Goal: Transaction & Acquisition: Purchase product/service

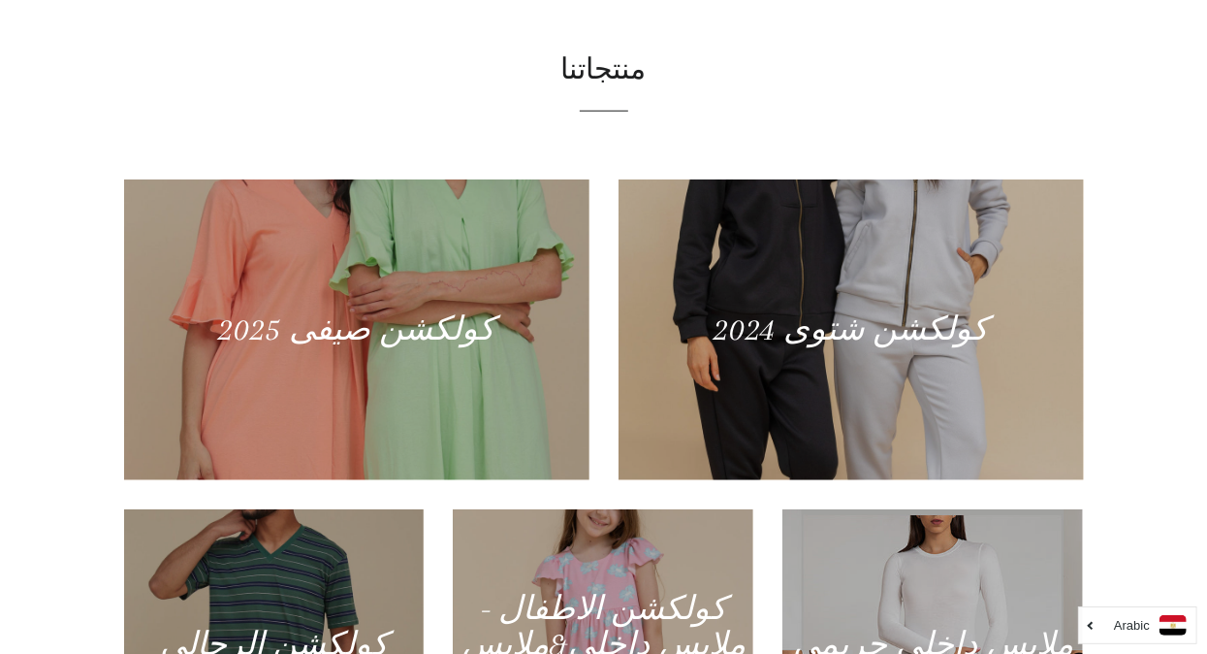
scroll to position [692, 0]
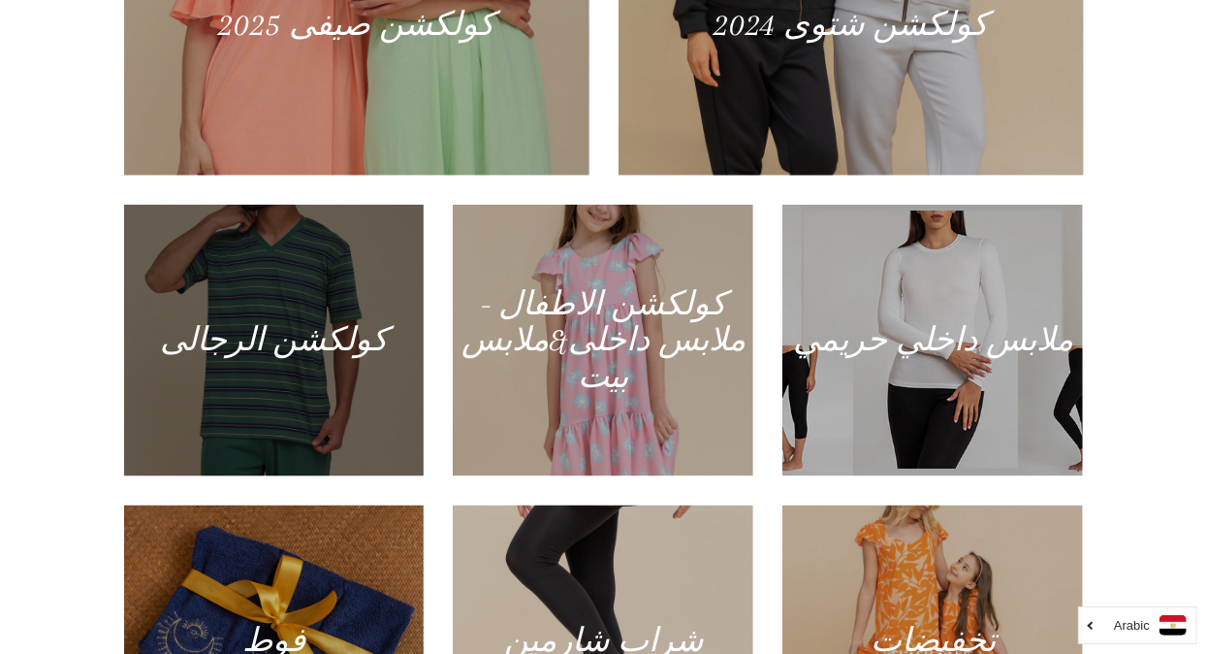
click at [238, 377] on div at bounding box center [273, 340] width 309 height 279
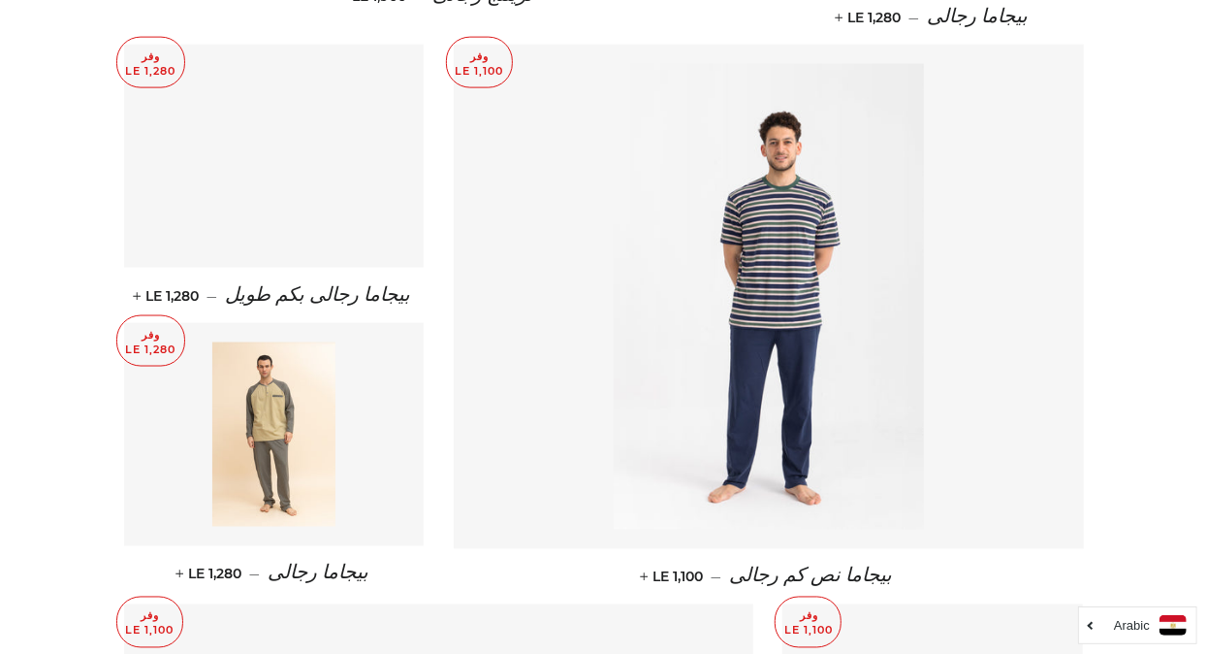
scroll to position [1362, 0]
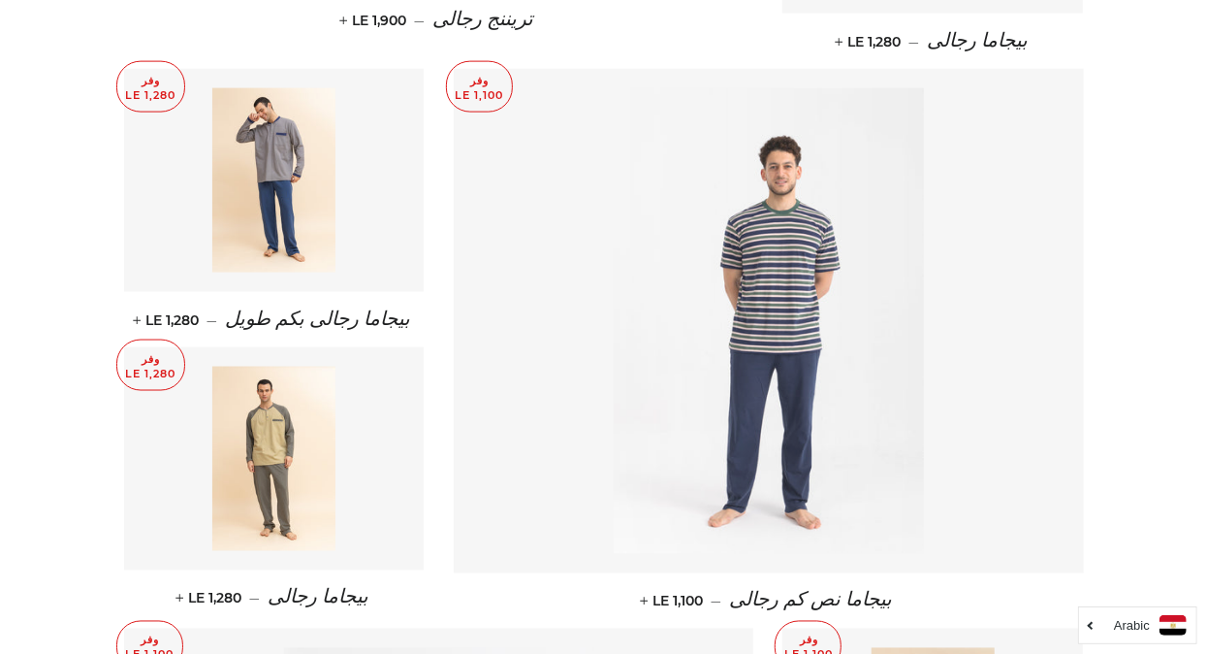
click at [741, 382] on img at bounding box center [769, 320] width 310 height 465
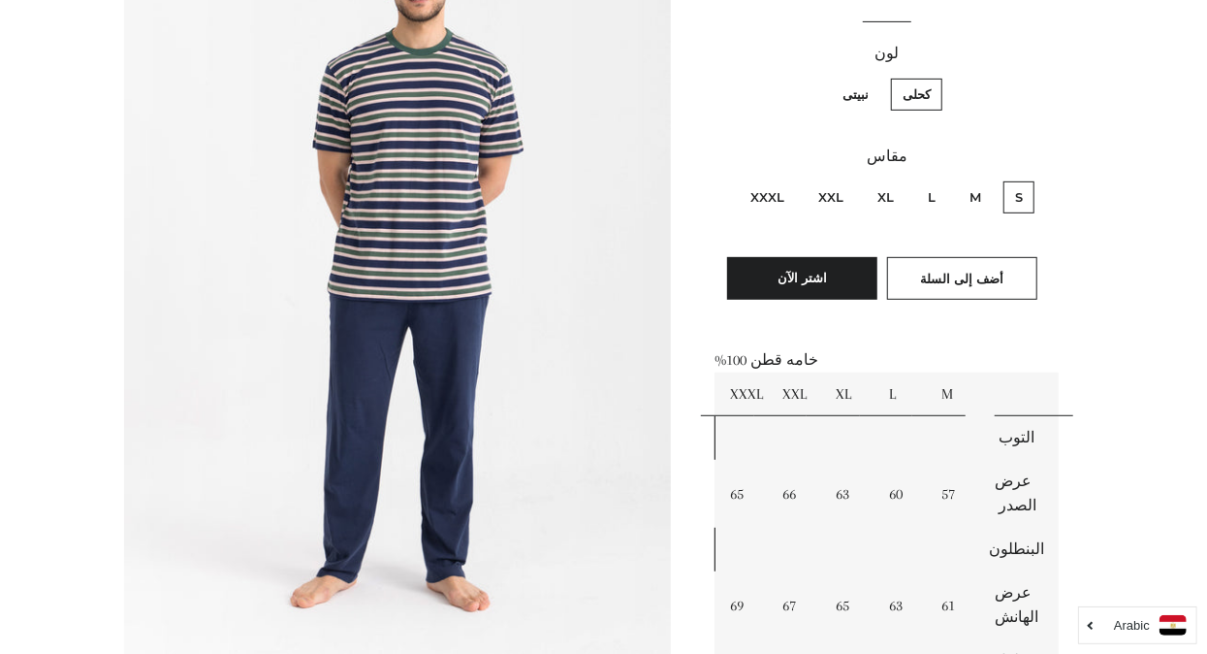
scroll to position [378, 0]
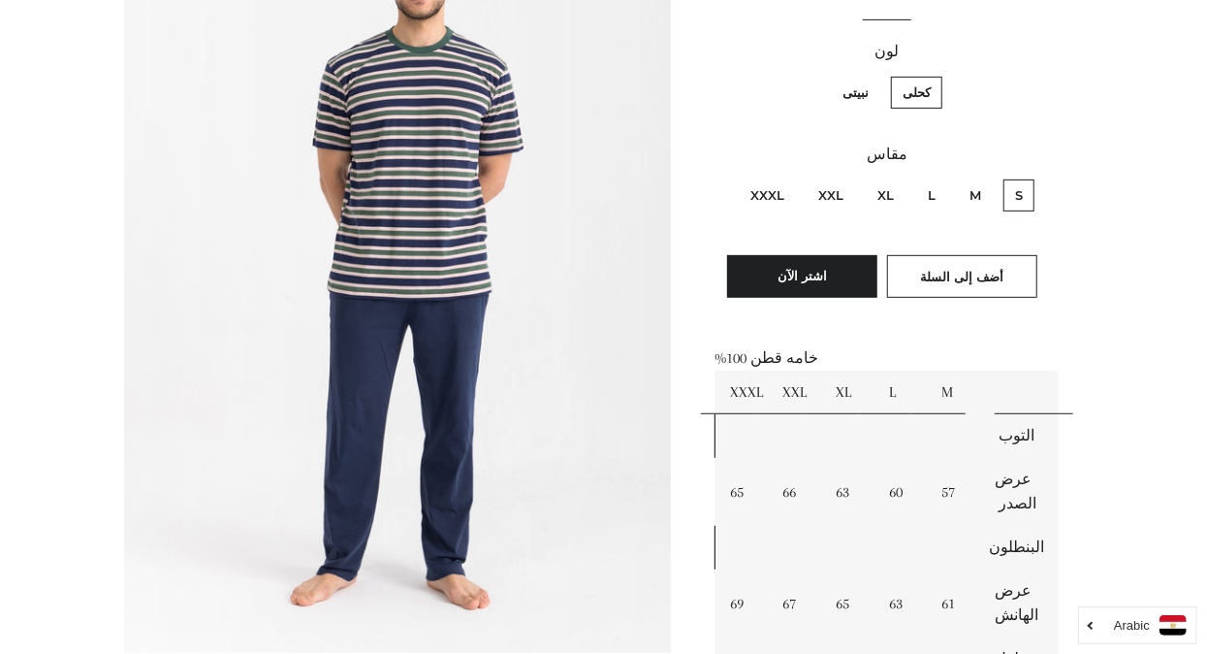
click at [840, 190] on label "XXL" at bounding box center [831, 195] width 48 height 32
click at [848, 177] on input "XXL" at bounding box center [848, 176] width 1 height 1
radio input "true"
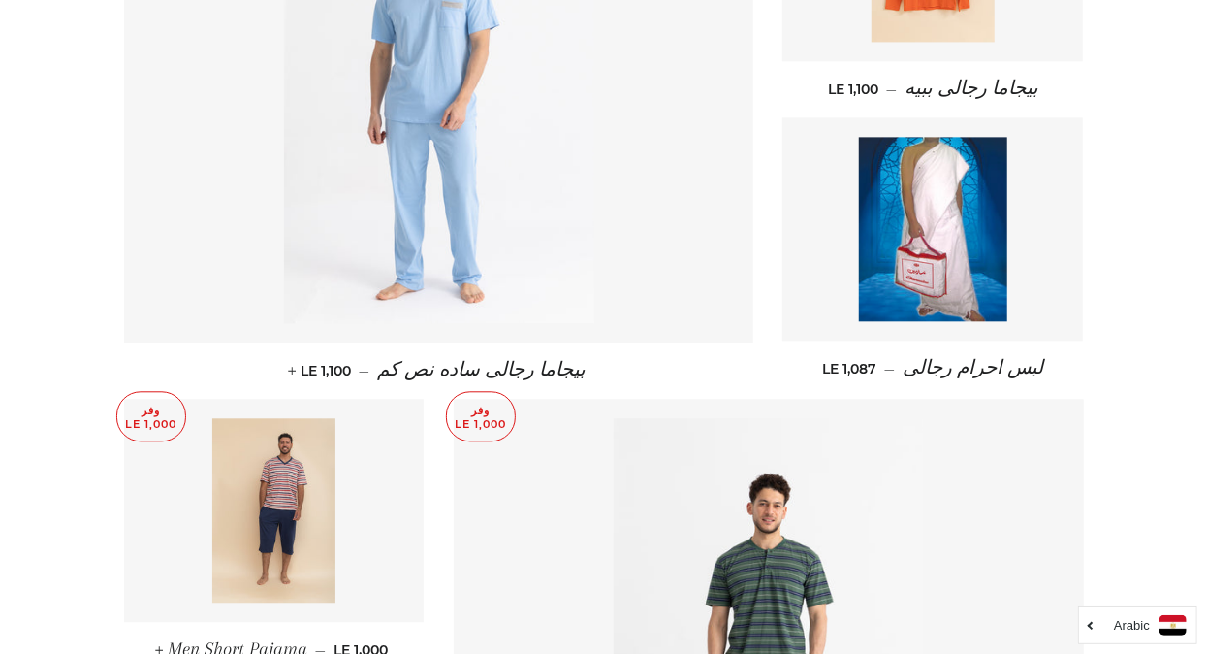
scroll to position [2140, 0]
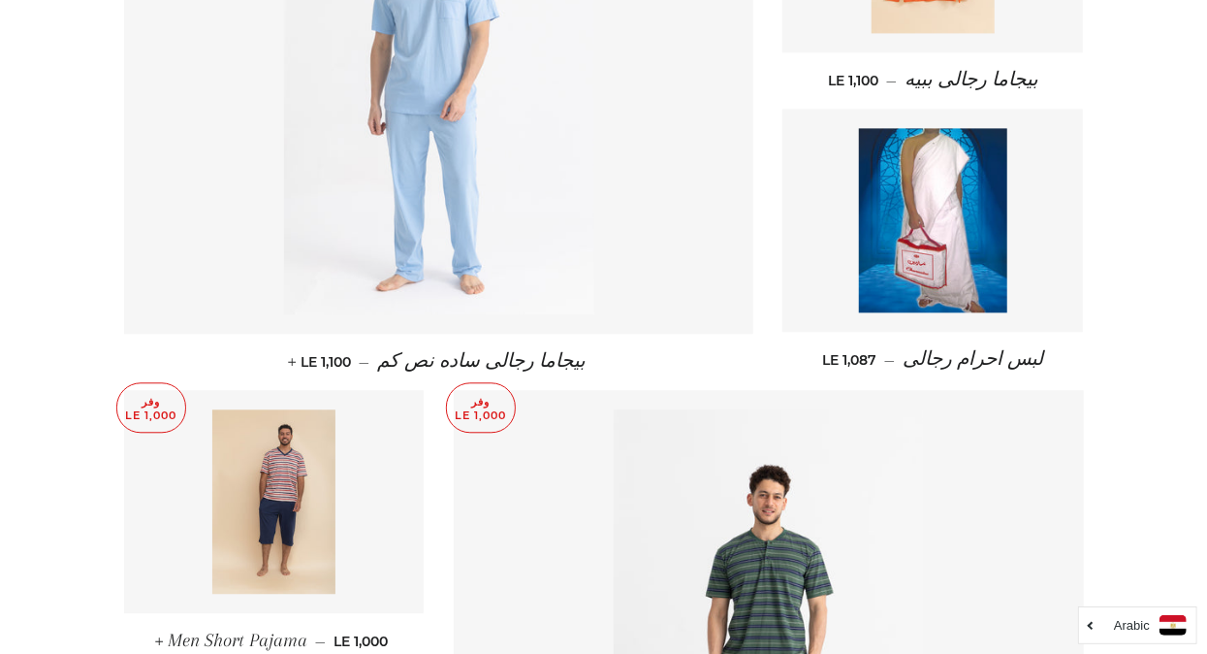
click at [613, 168] on link at bounding box center [439, 81] width 630 height 504
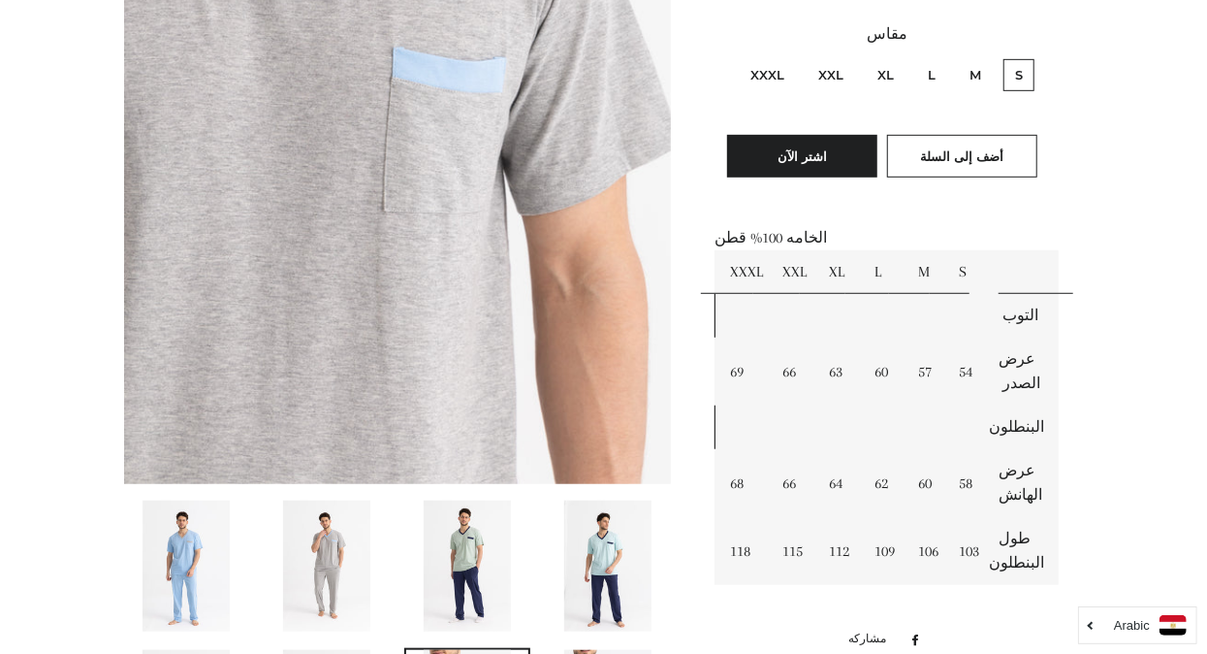
scroll to position [534, 0]
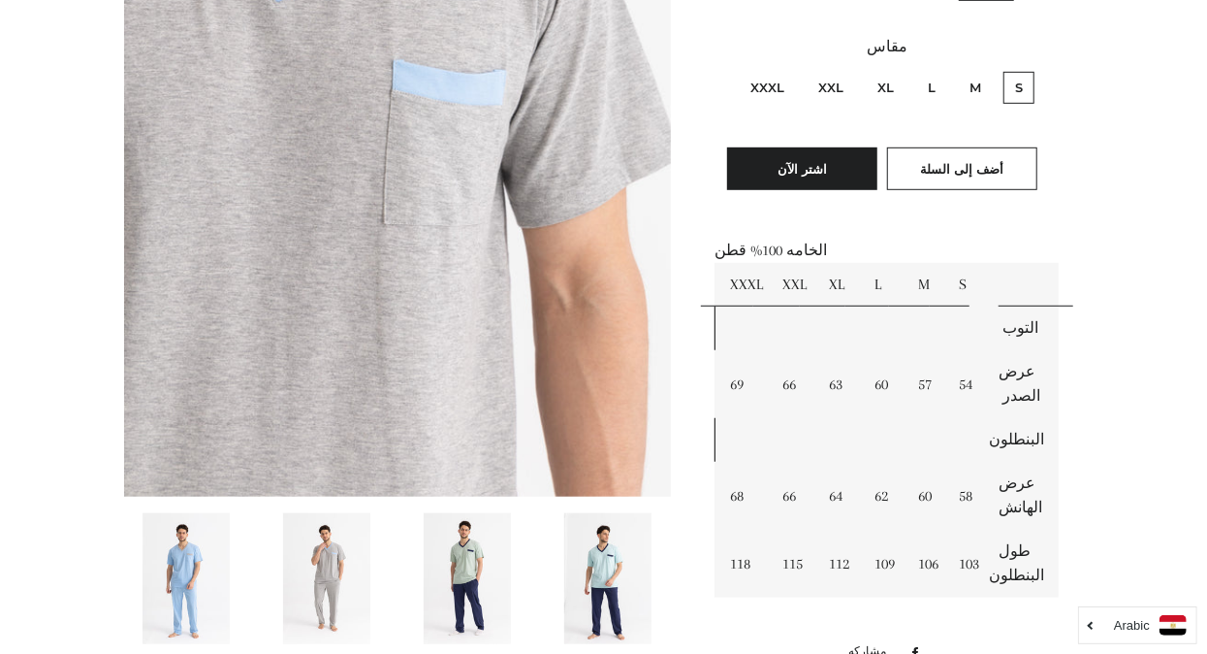
click at [830, 87] on label "XXL" at bounding box center [831, 88] width 48 height 32
click at [848, 70] on input "XXL" at bounding box center [848, 69] width 1 height 1
radio input "true"
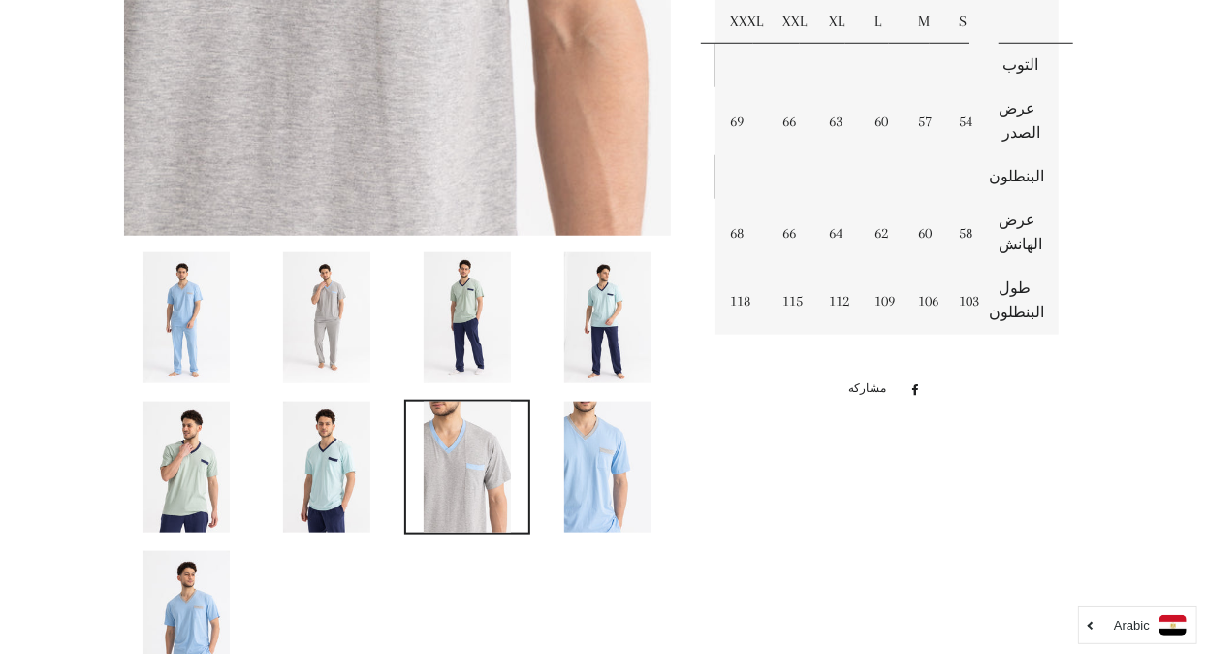
scroll to position [806, 0]
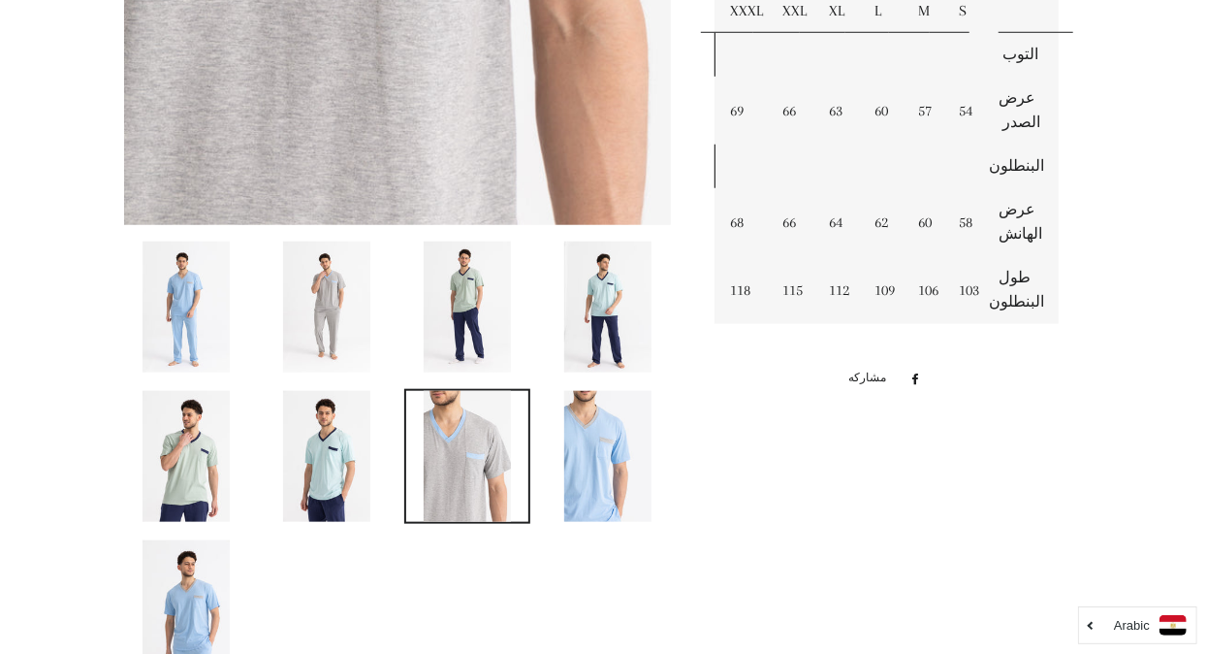
click at [622, 482] on img at bounding box center [607, 456] width 87 height 131
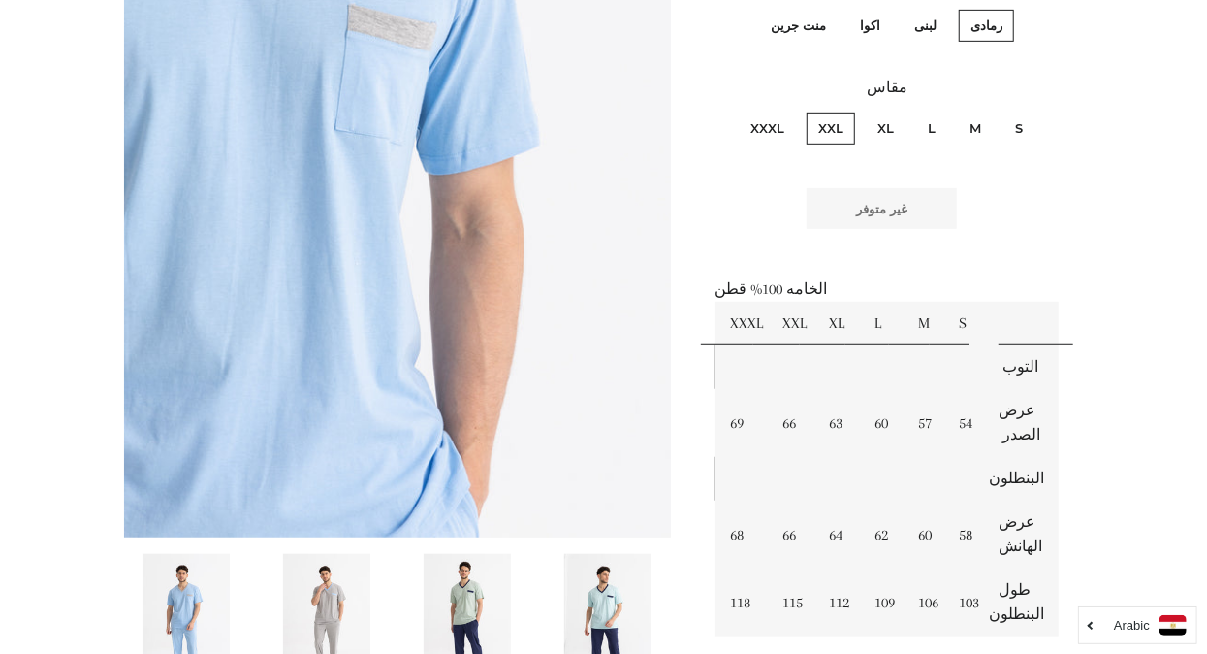
scroll to position [476, 0]
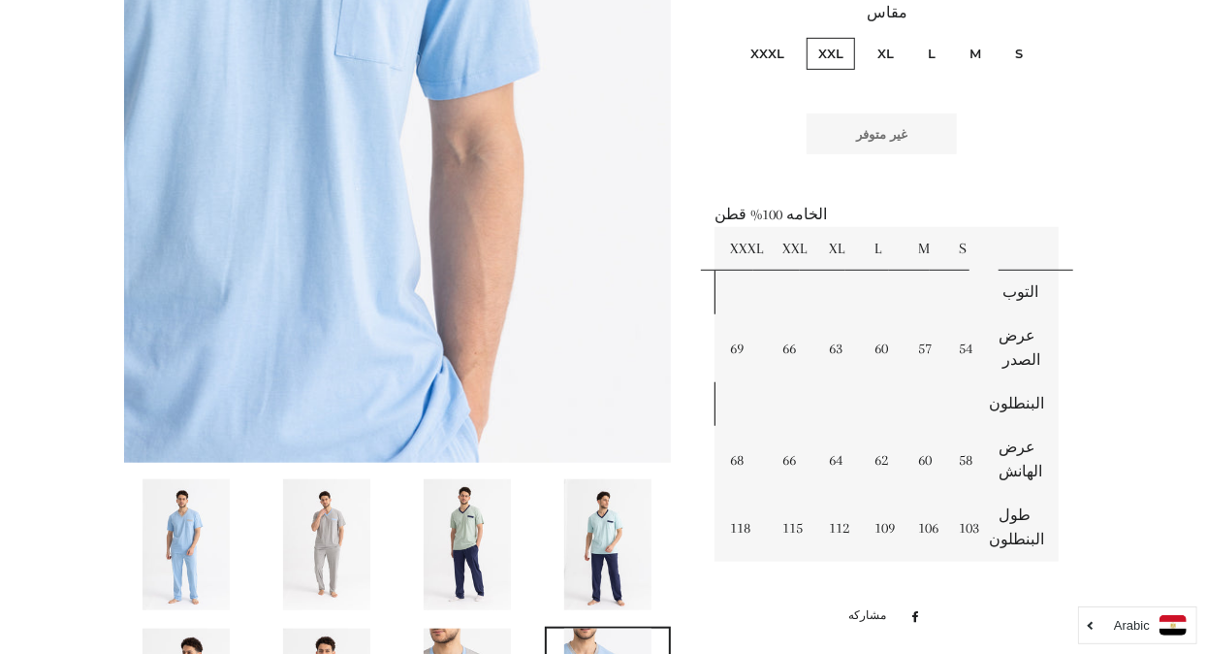
click at [631, 565] on img at bounding box center [607, 544] width 87 height 131
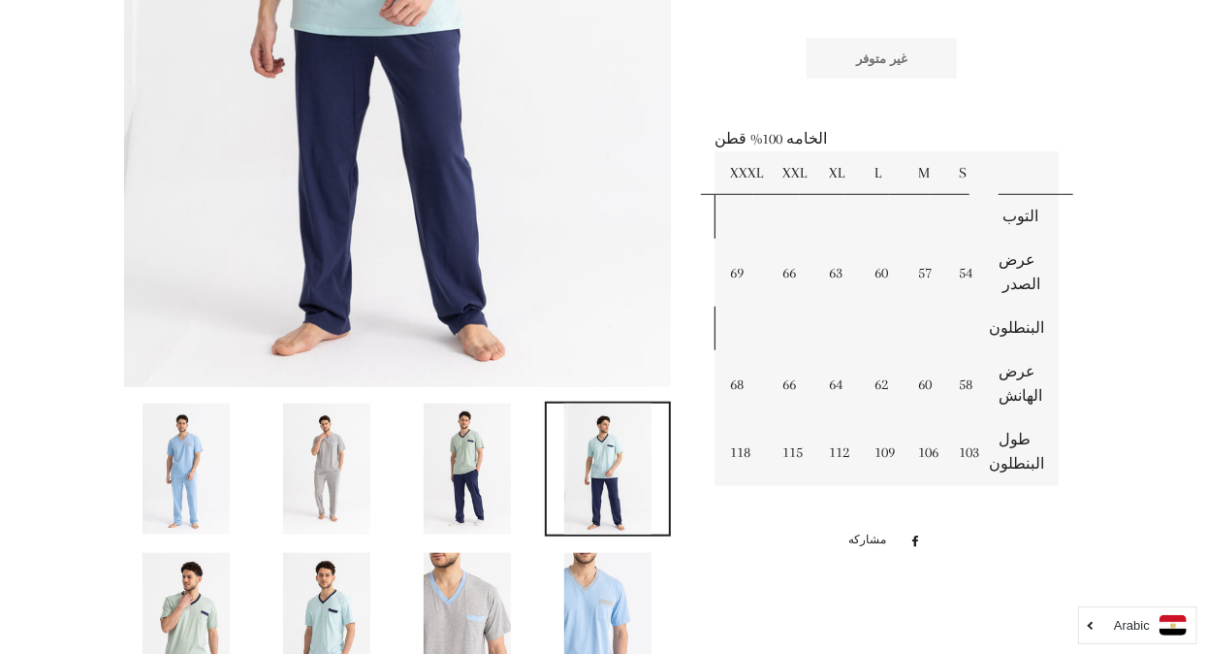
click at [489, 475] on img at bounding box center [467, 468] width 87 height 131
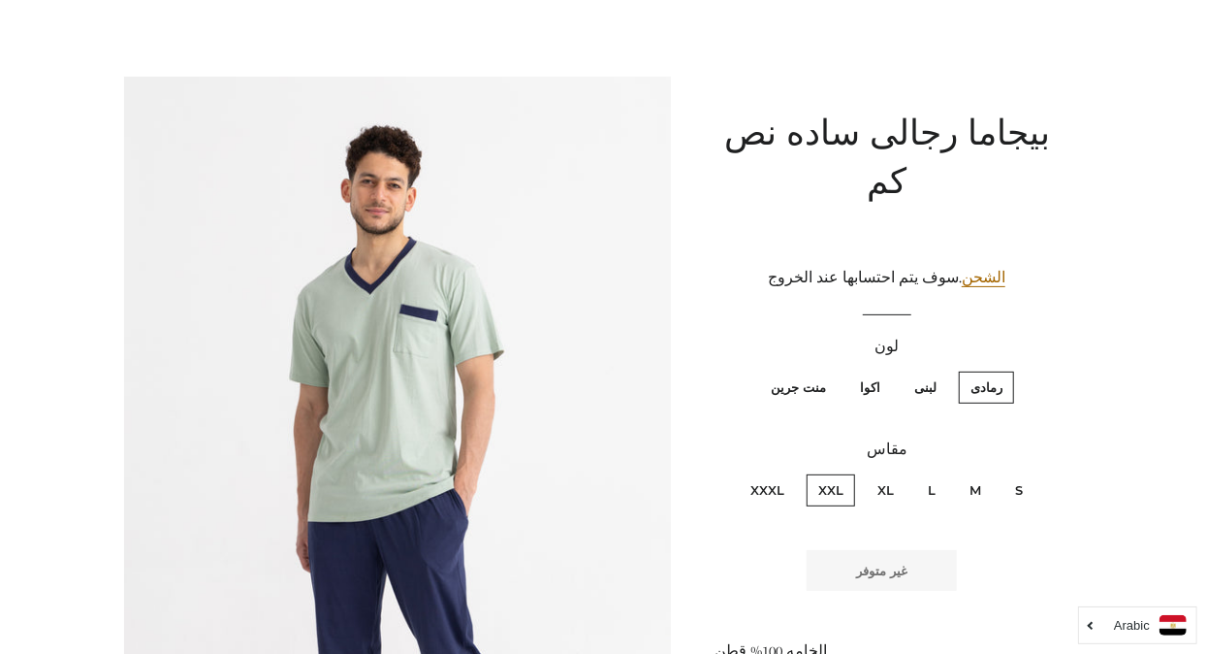
scroll to position [0, 0]
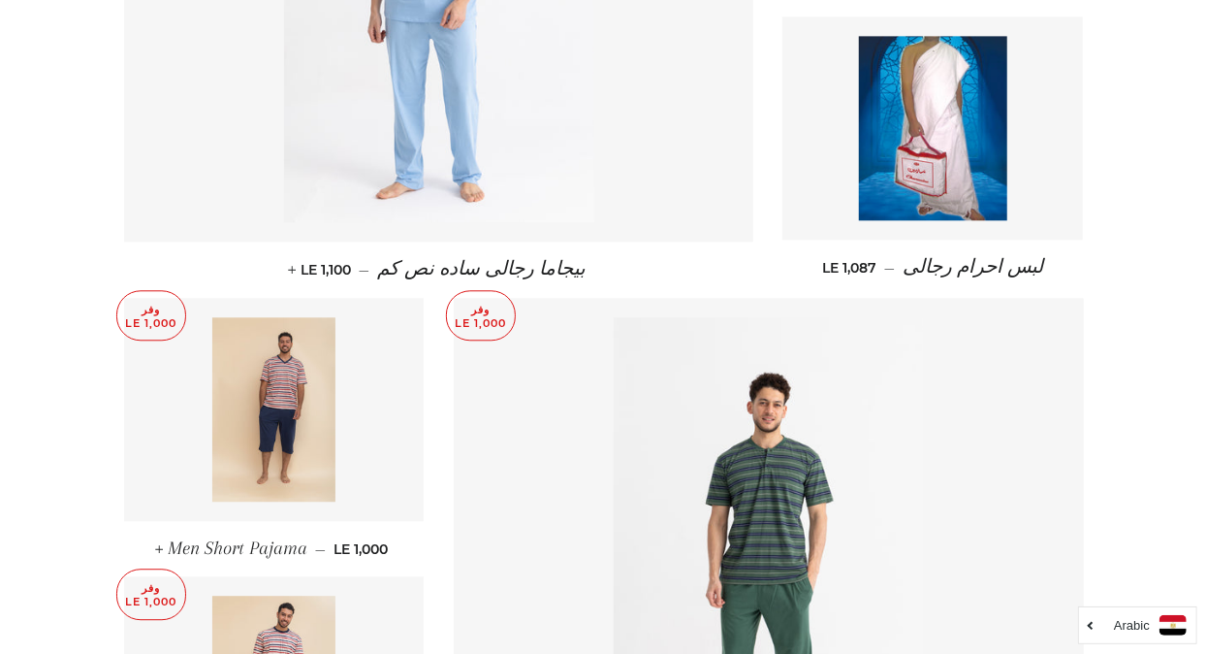
scroll to position [2232, 0]
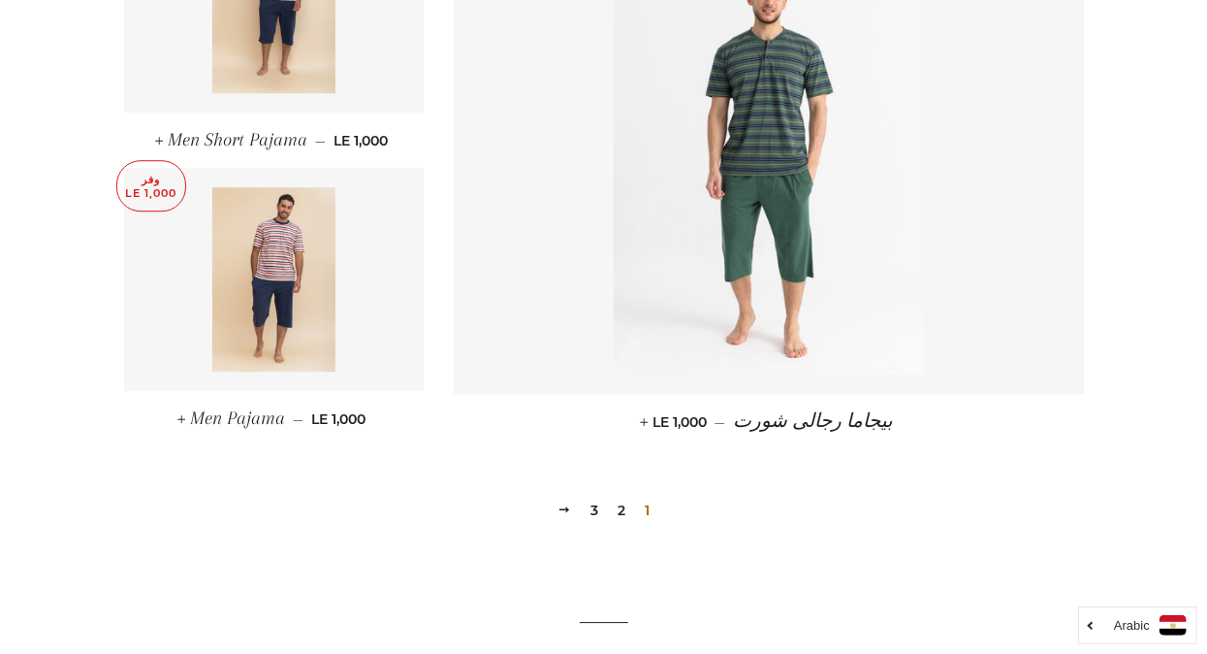
click at [622, 495] on link "2" at bounding box center [621, 509] width 23 height 29
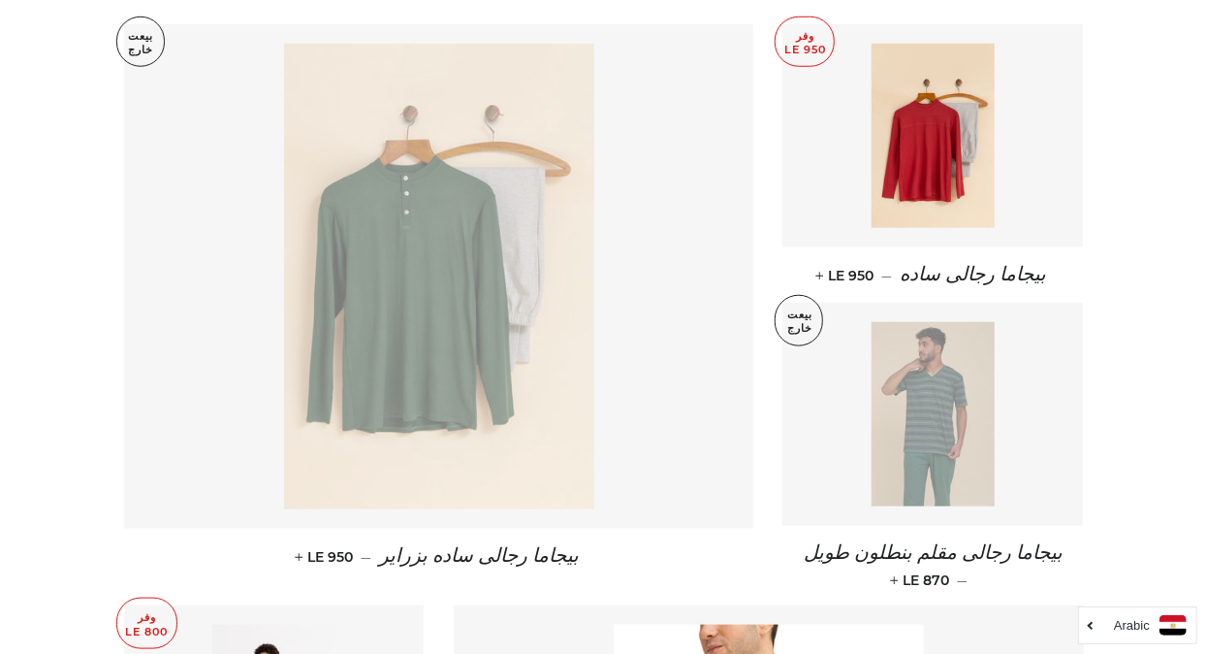
scroll to position [793, 0]
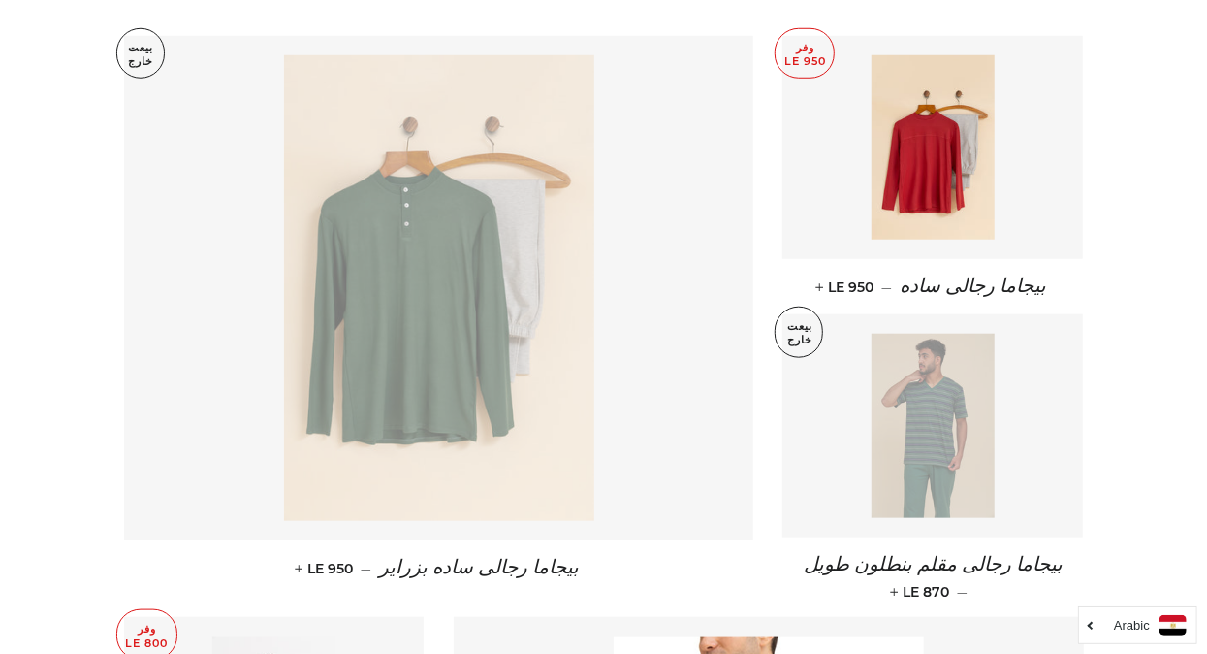
click at [977, 404] on img at bounding box center [933, 426] width 123 height 184
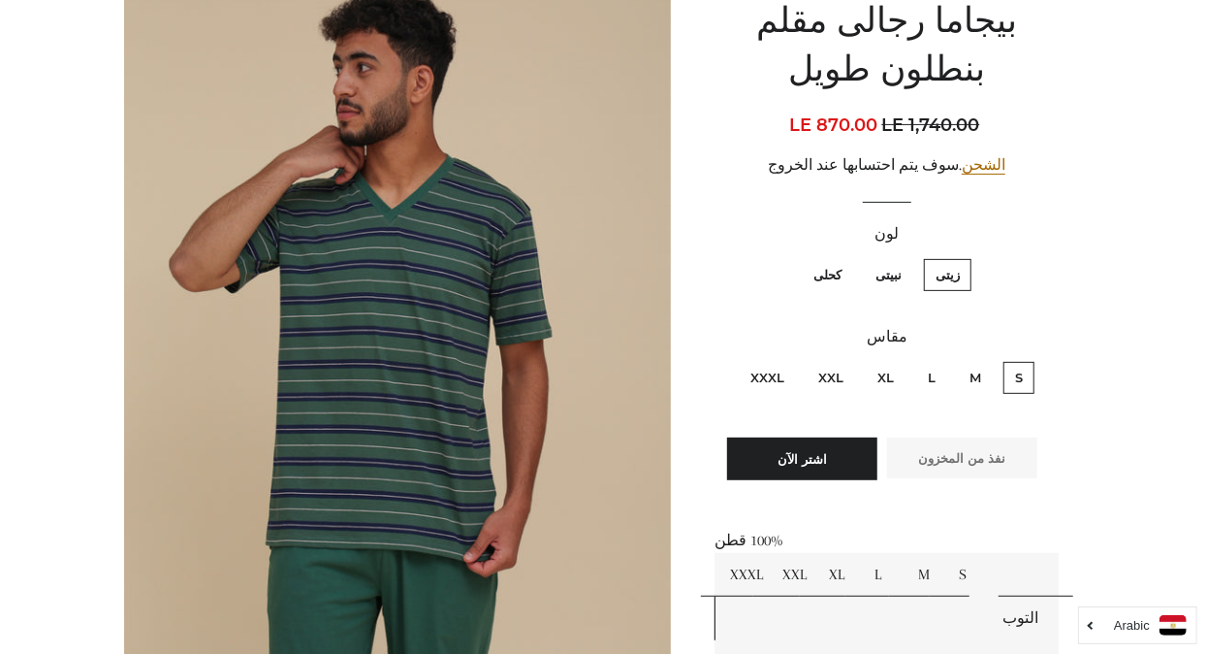
scroll to position [222, 0]
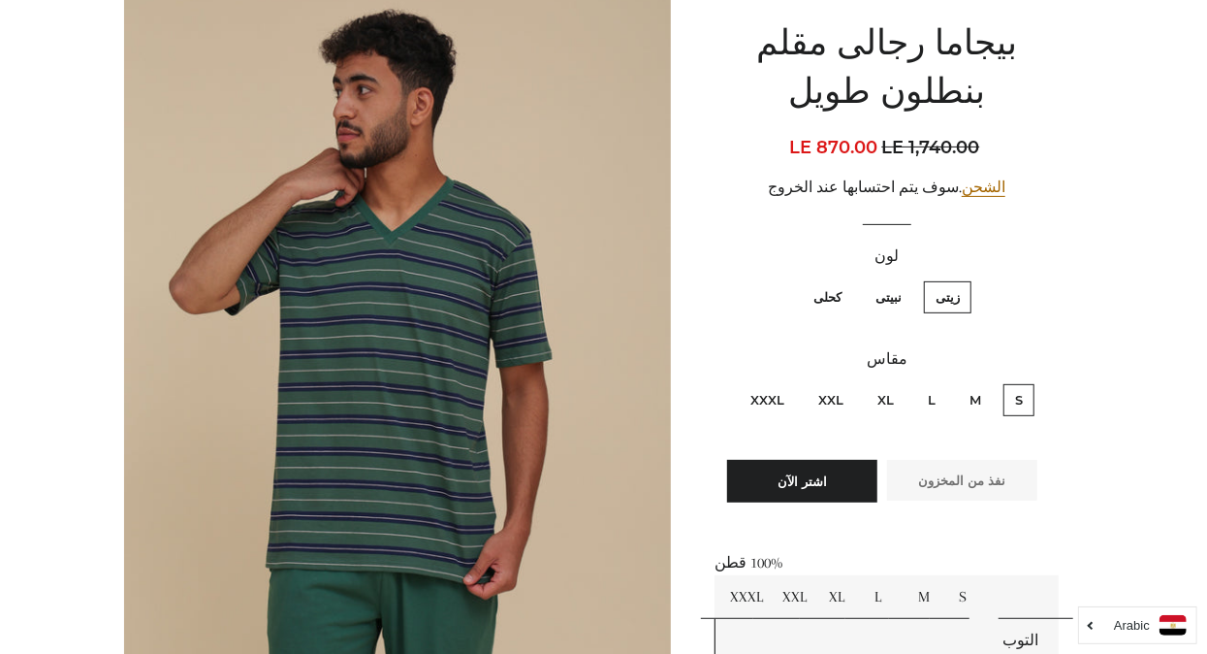
click at [853, 396] on label "XXL" at bounding box center [831, 400] width 48 height 32
click at [849, 382] on input "XXL" at bounding box center [848, 381] width 1 height 1
radio input "true"
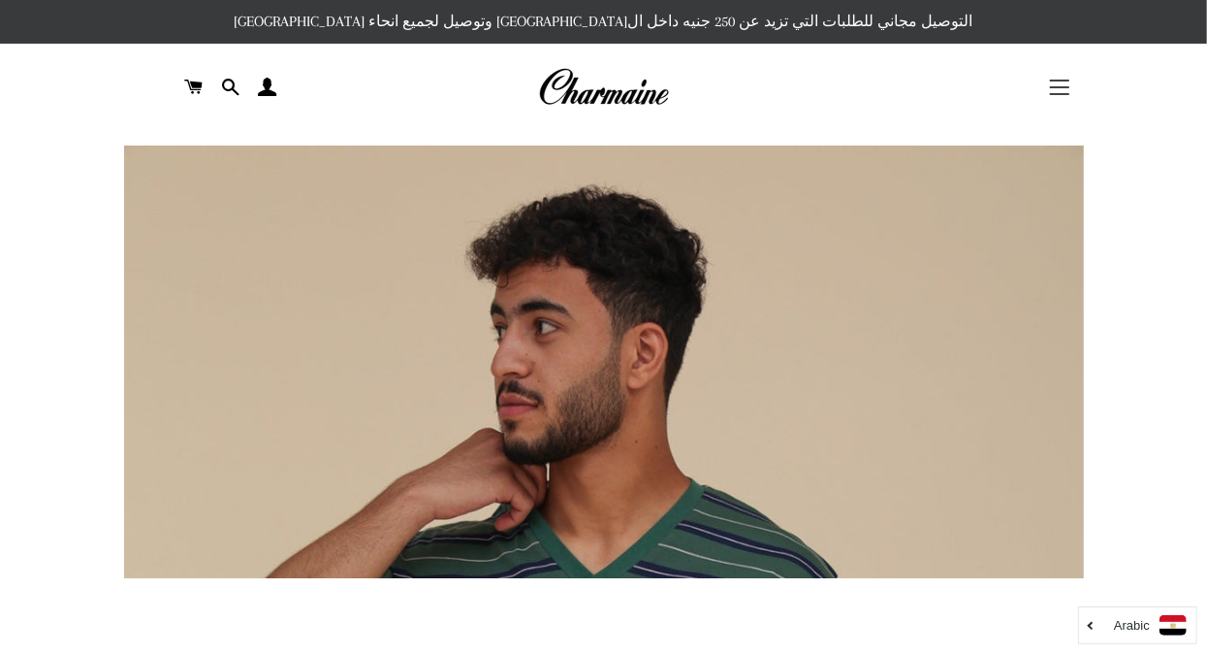
click at [1075, 97] on button "التنقل في الموقع" at bounding box center [1060, 87] width 48 height 48
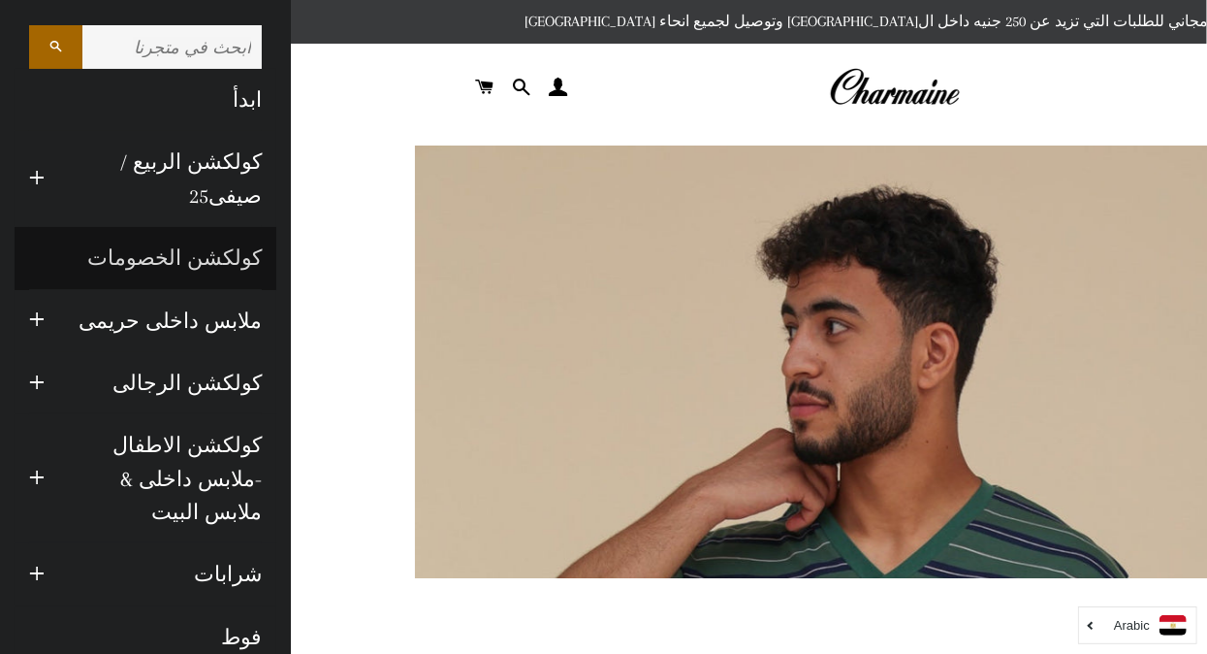
click at [121, 262] on link "كولكشن الخصومات" at bounding box center [146, 258] width 262 height 62
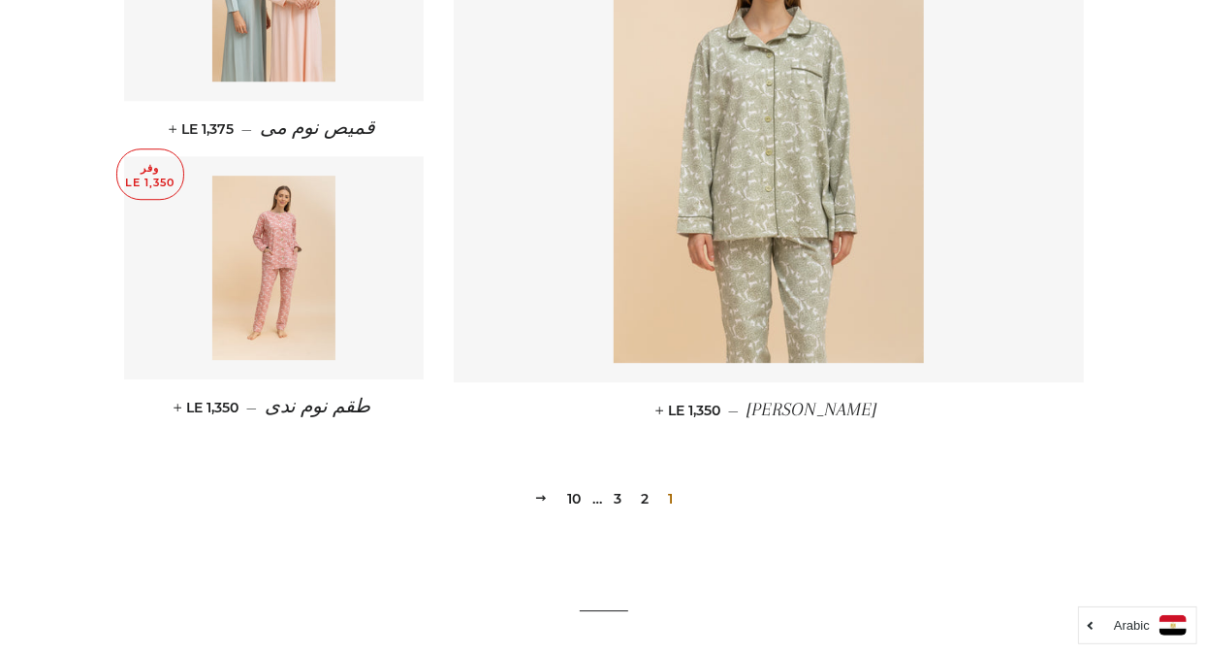
scroll to position [2751, 0]
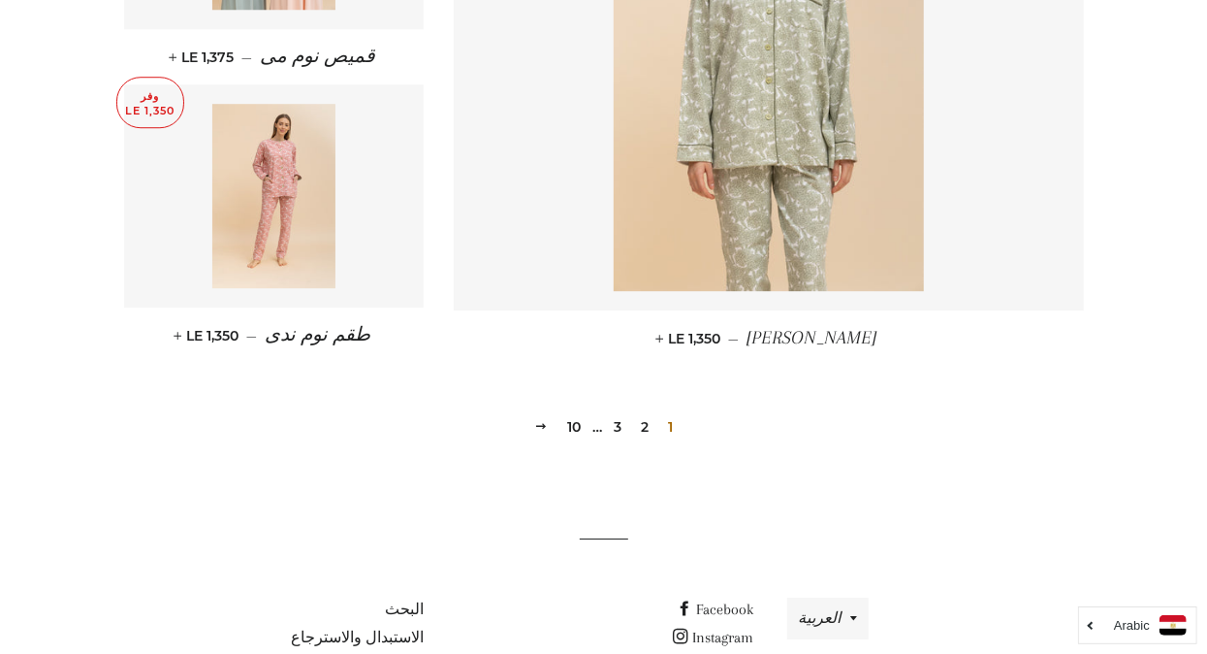
click at [648, 412] on link "2" at bounding box center [644, 426] width 23 height 29
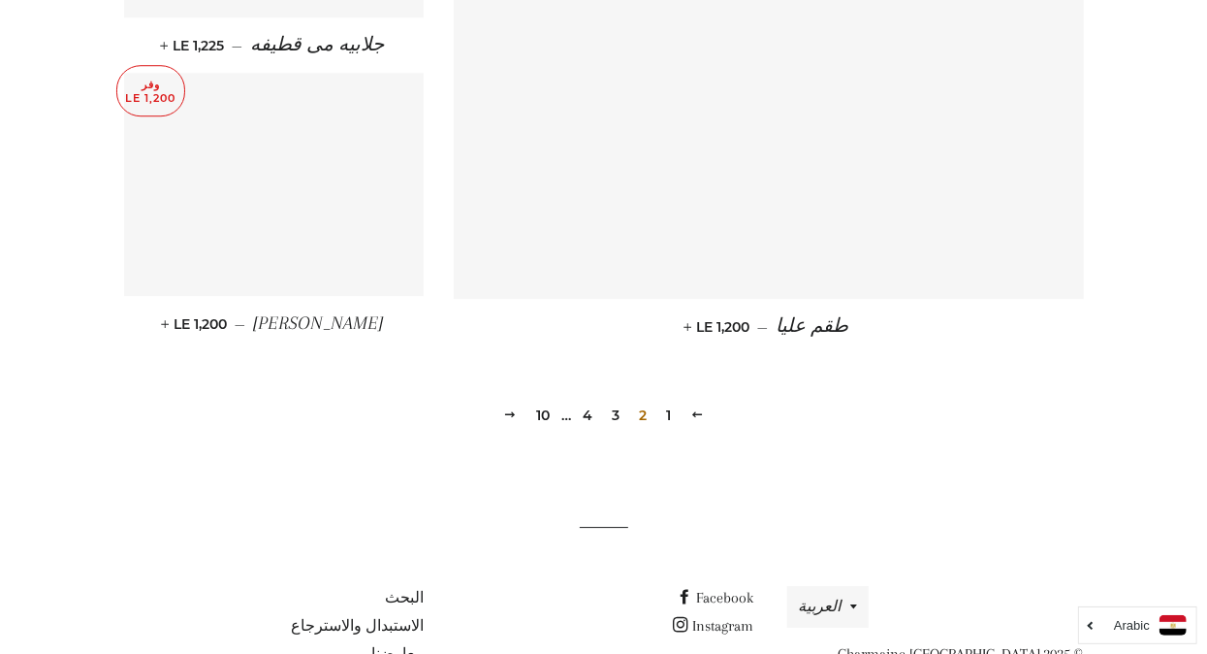
scroll to position [2769, 0]
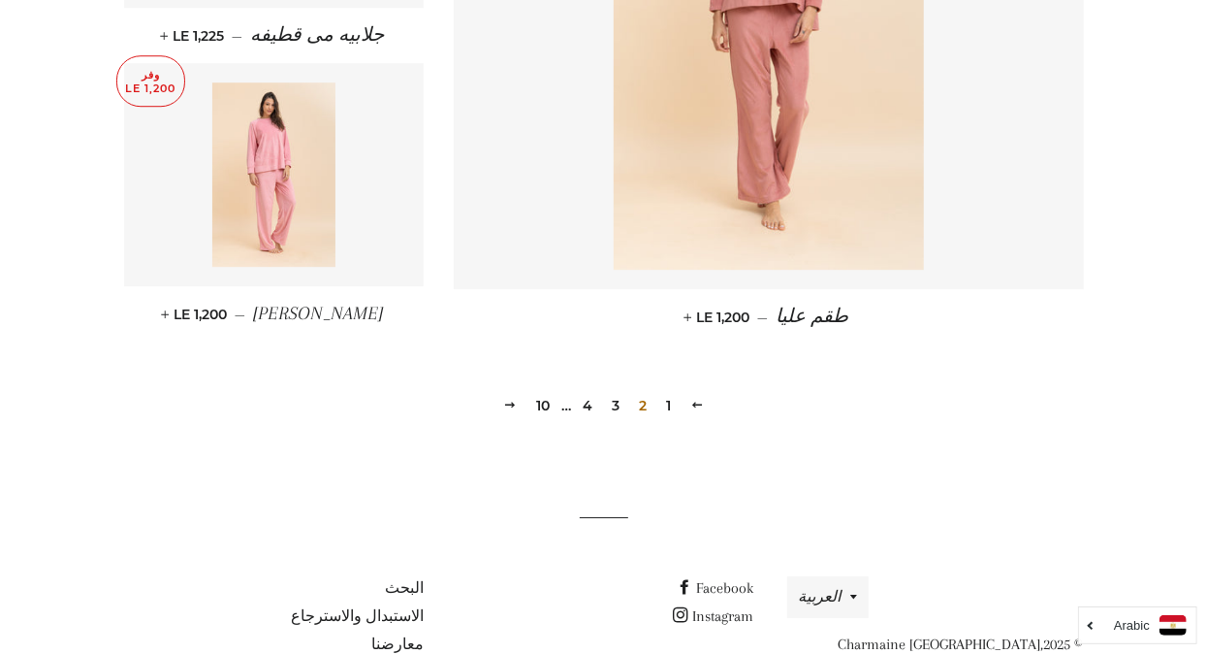
click at [616, 401] on link "3" at bounding box center [615, 405] width 23 height 29
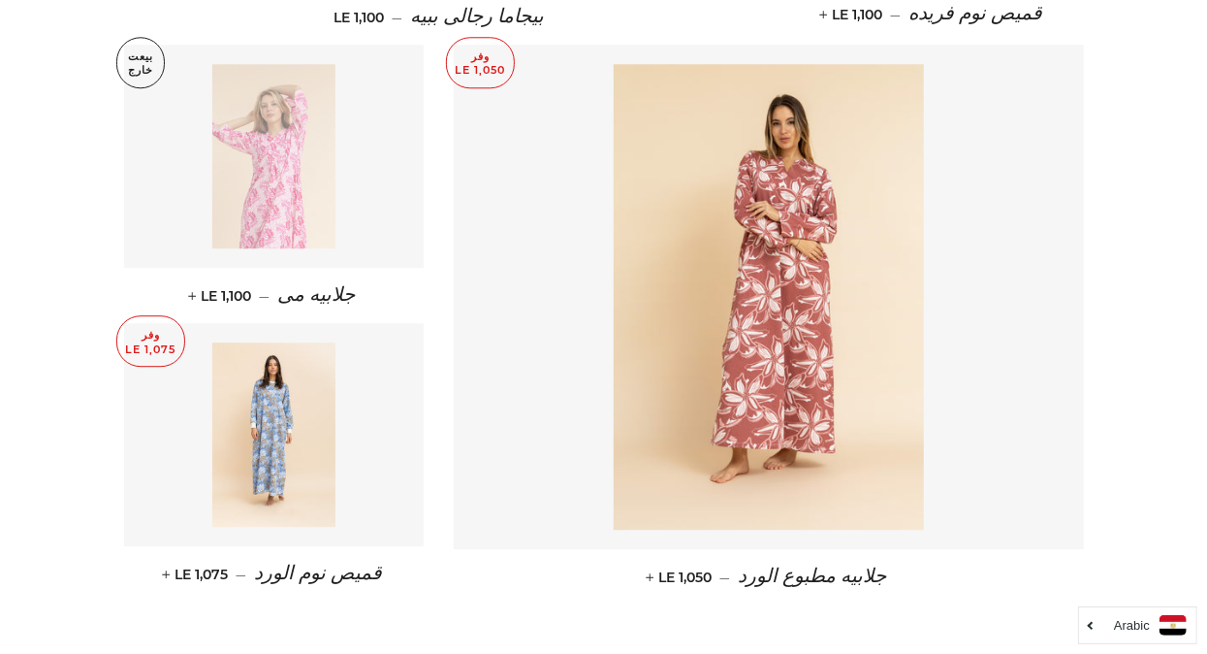
scroll to position [2745, 0]
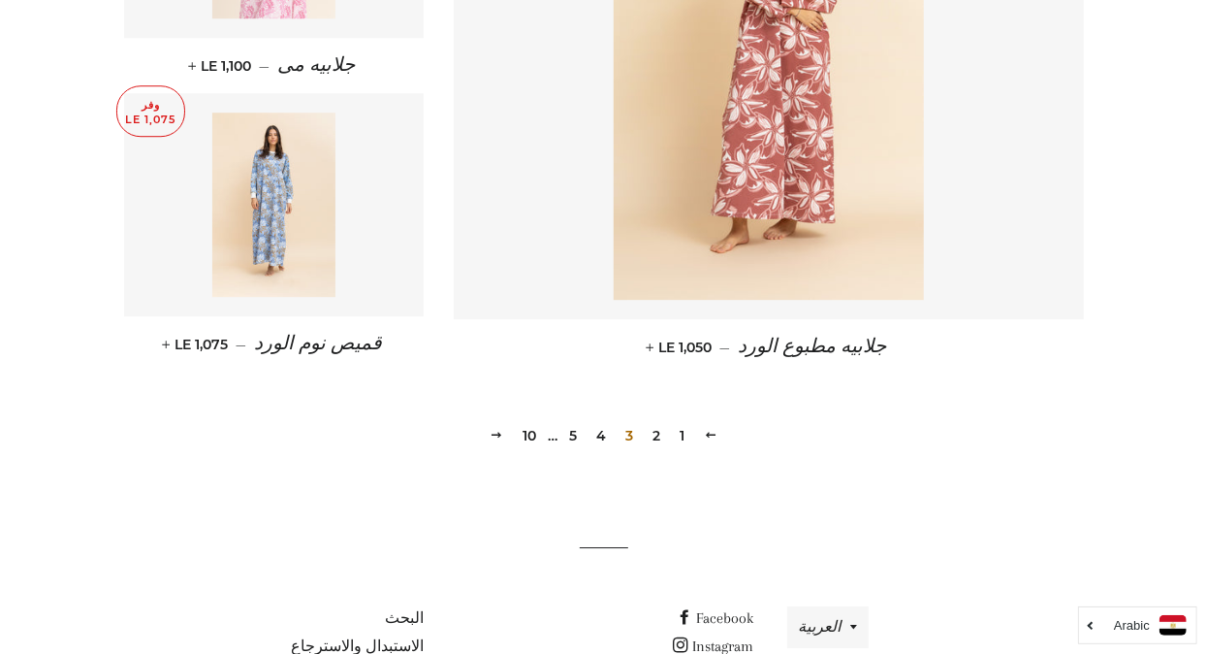
click at [601, 421] on link "4" at bounding box center [601, 435] width 25 height 29
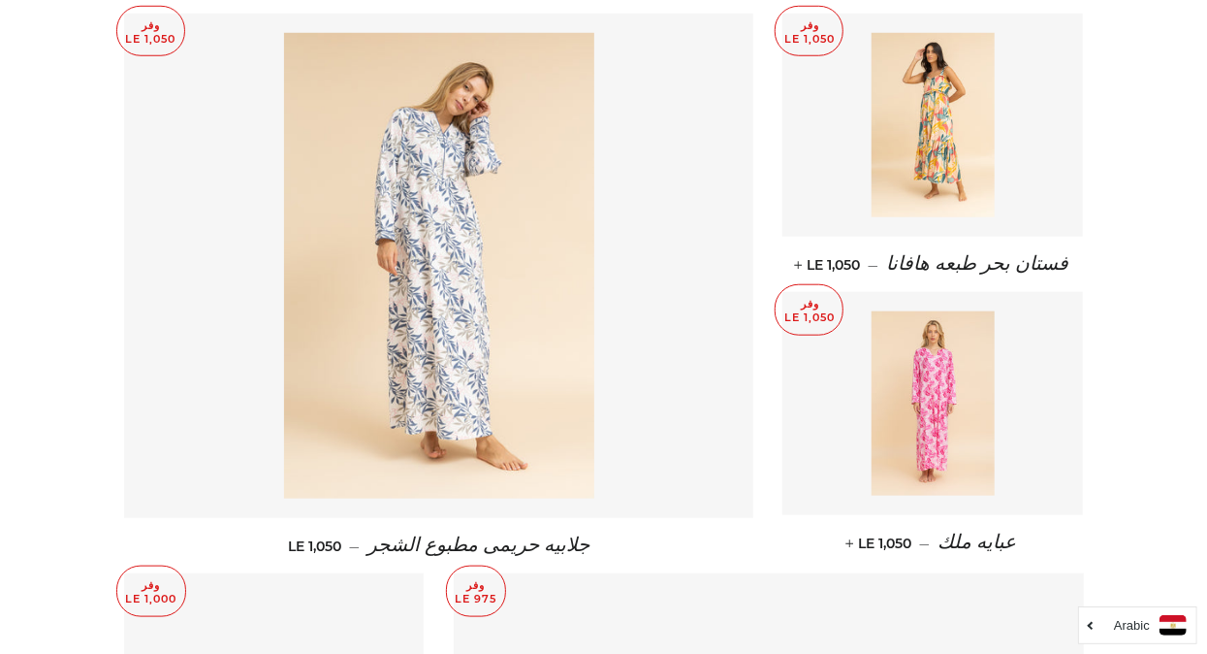
scroll to position [807, 0]
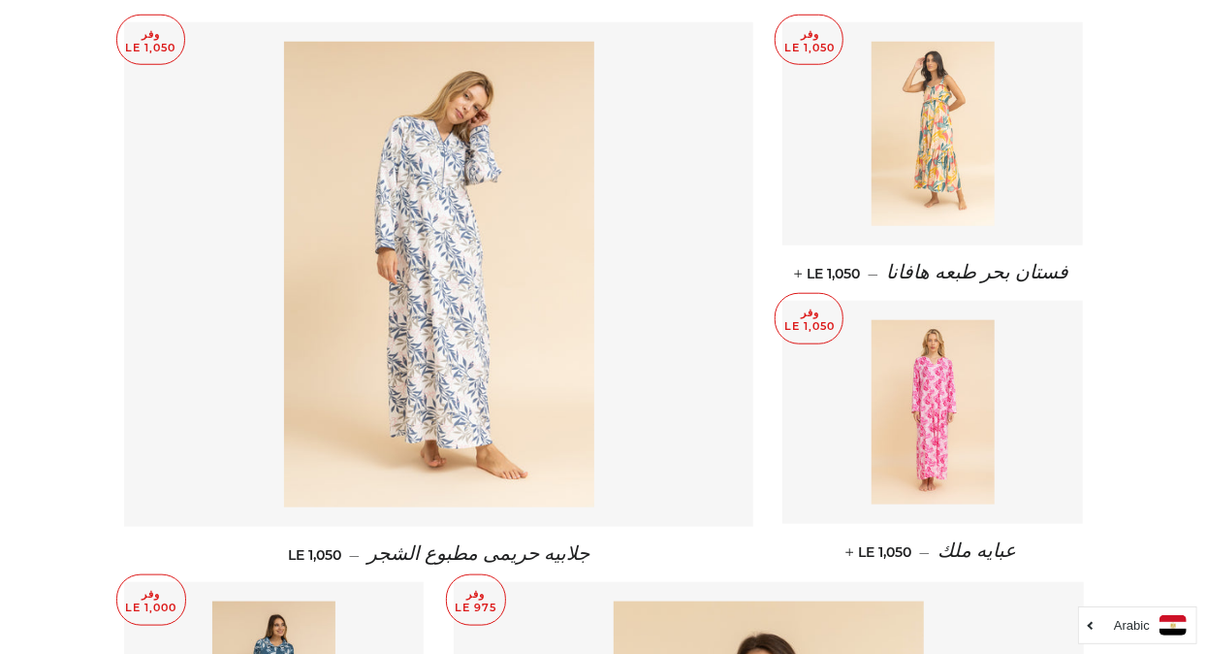
click at [1022, 155] on link at bounding box center [932, 133] width 301 height 223
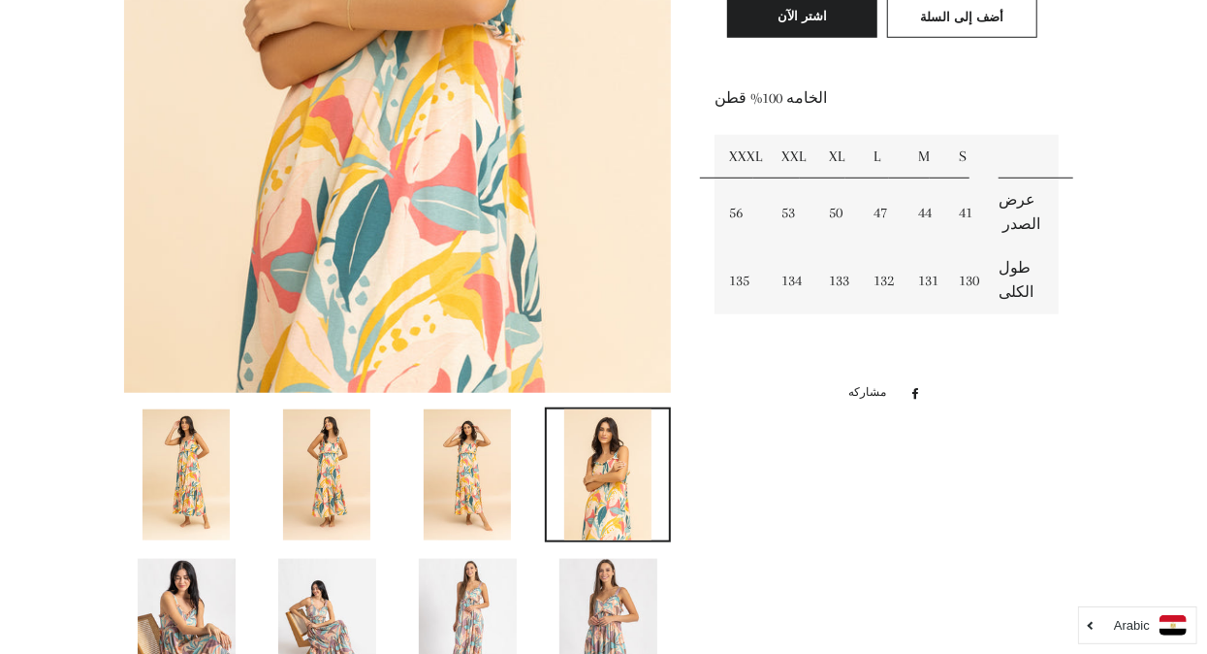
click at [478, 499] on img at bounding box center [467, 474] width 87 height 131
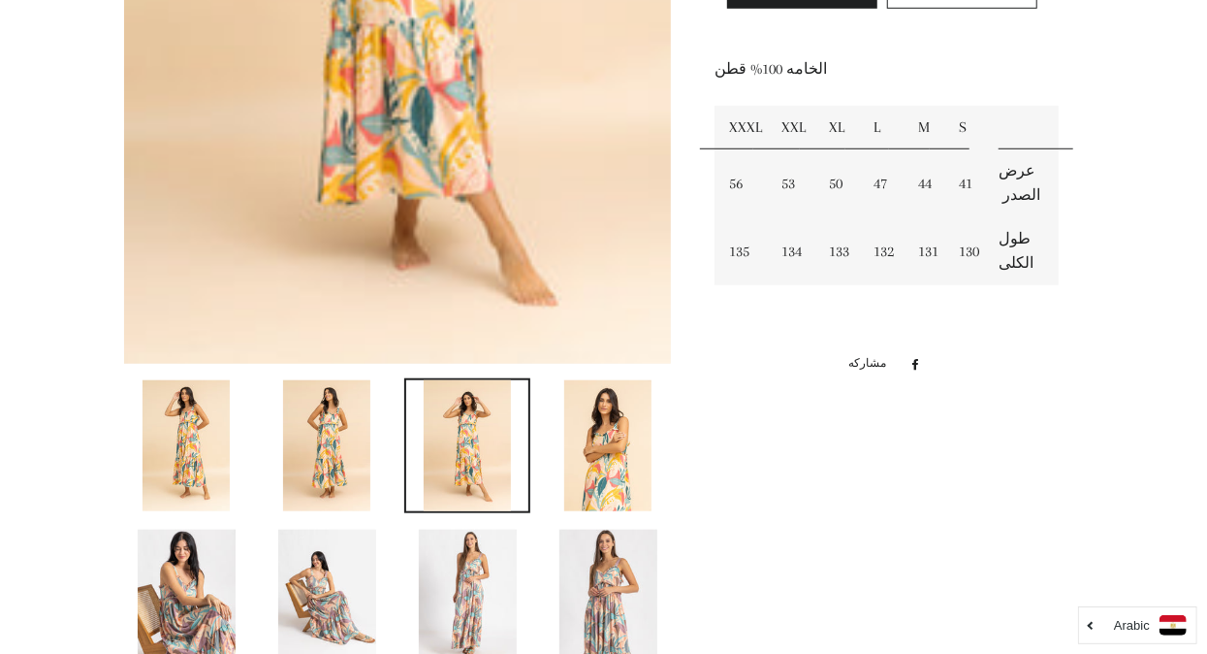
scroll to position [667, 0]
click at [635, 588] on img at bounding box center [608, 594] width 98 height 131
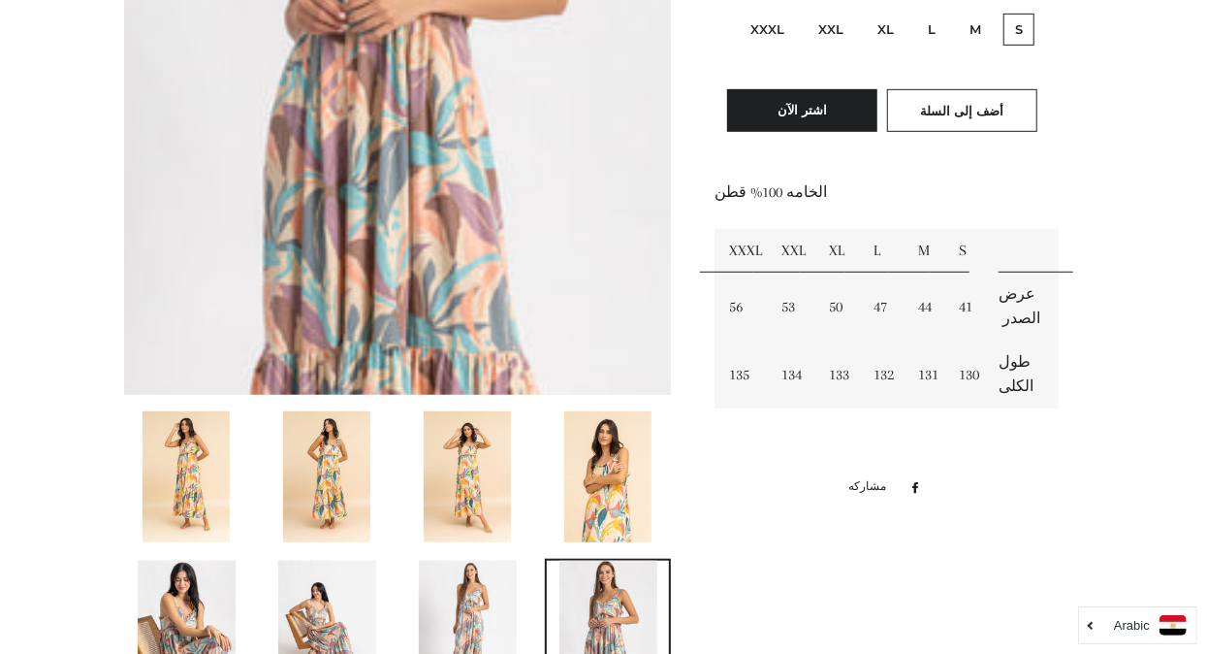
scroll to position [545, 0]
click at [487, 464] on img at bounding box center [467, 475] width 87 height 131
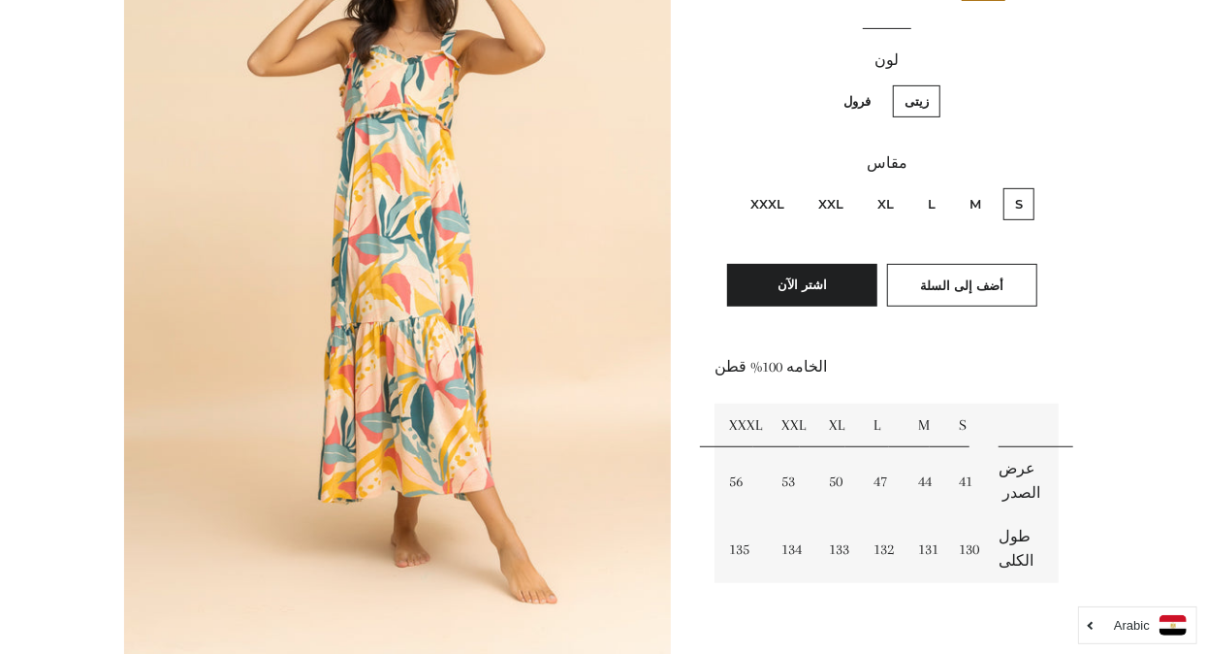
scroll to position [383, 0]
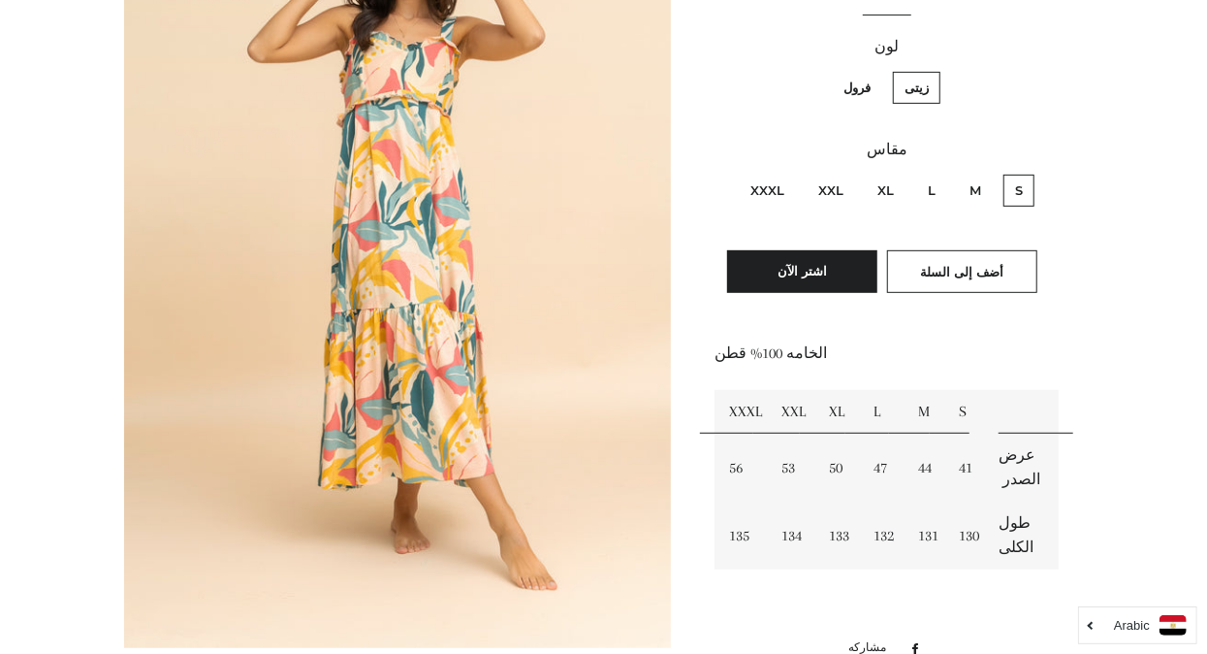
click at [884, 192] on label "XL" at bounding box center [886, 191] width 40 height 32
click at [899, 173] on input "XL" at bounding box center [899, 172] width 1 height 1
radio input "true"
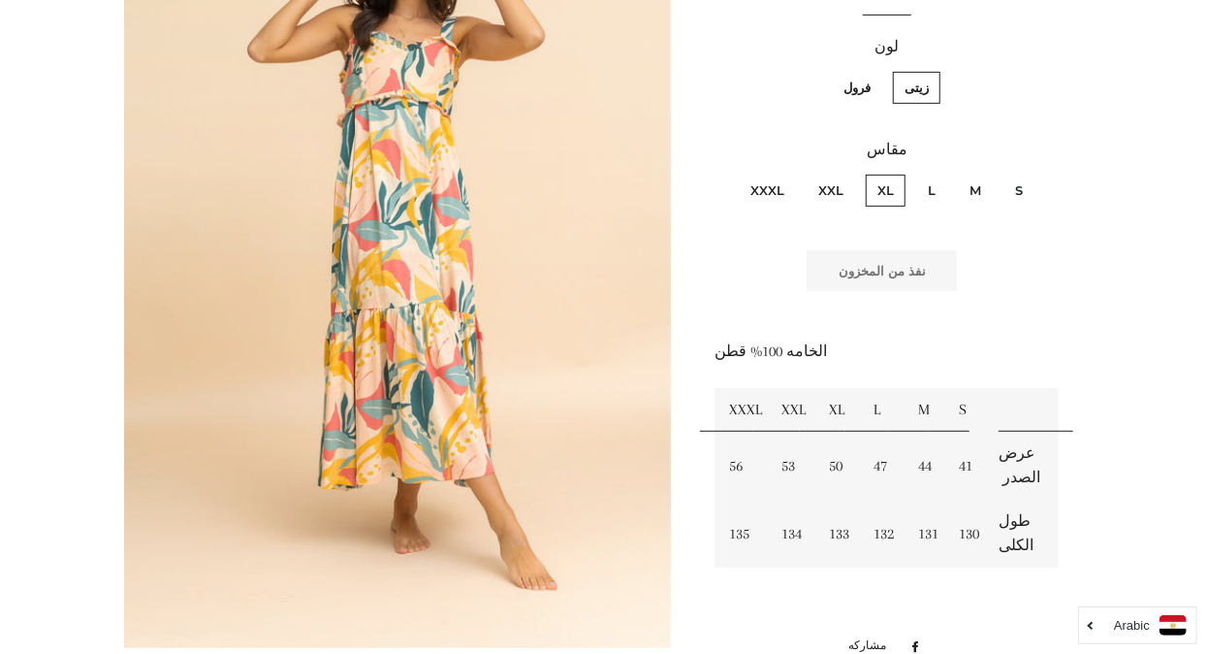
click at [930, 190] on label "L" at bounding box center [931, 191] width 31 height 32
click at [941, 173] on input "L" at bounding box center [941, 172] width 1 height 1
radio input "true"
click at [834, 183] on label "XXL" at bounding box center [831, 191] width 48 height 32
click at [848, 173] on input "XXL" at bounding box center [848, 172] width 1 height 1
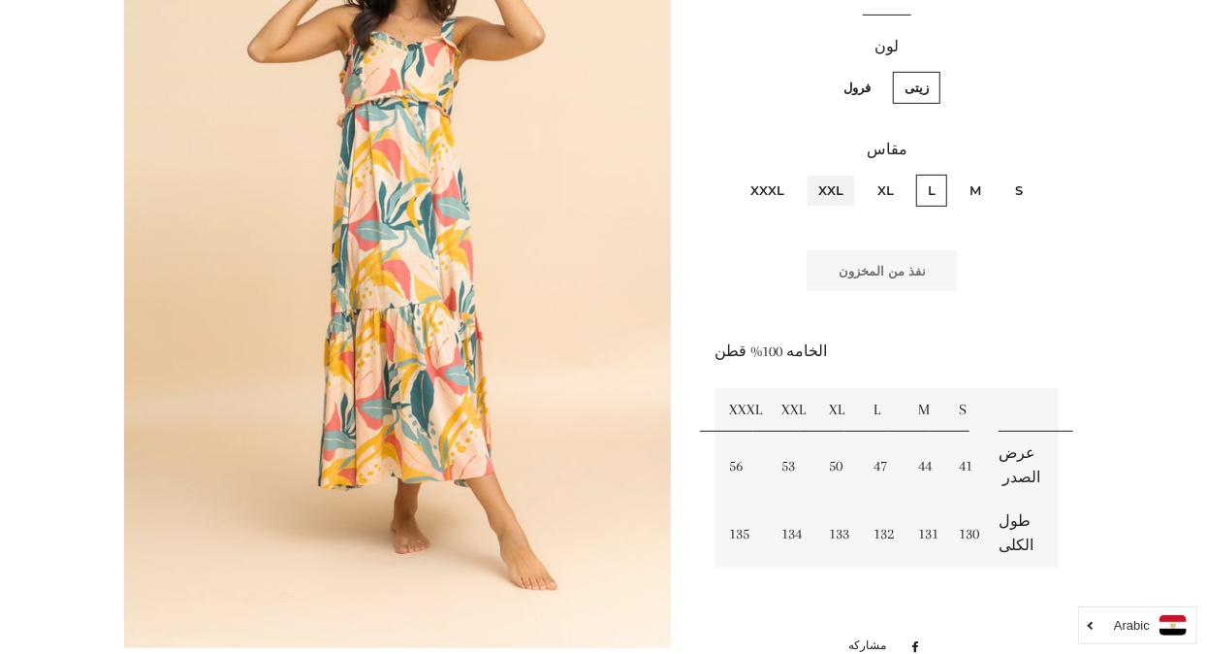
radio input "true"
click at [976, 186] on label "M" at bounding box center [975, 191] width 35 height 32
click at [986, 173] on input "M" at bounding box center [986, 172] width 1 height 1
radio input "true"
click at [1020, 187] on label "S" at bounding box center [1019, 191] width 31 height 32
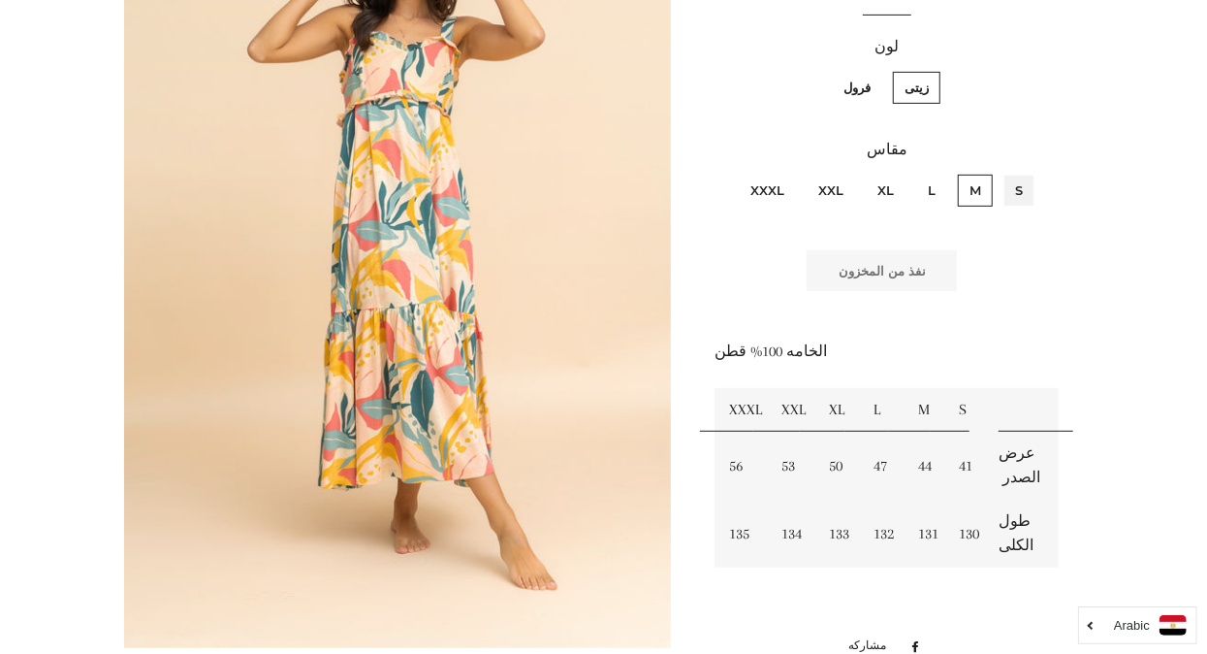
click at [1028, 173] on input "S" at bounding box center [1028, 172] width 1 height 1
radio input "true"
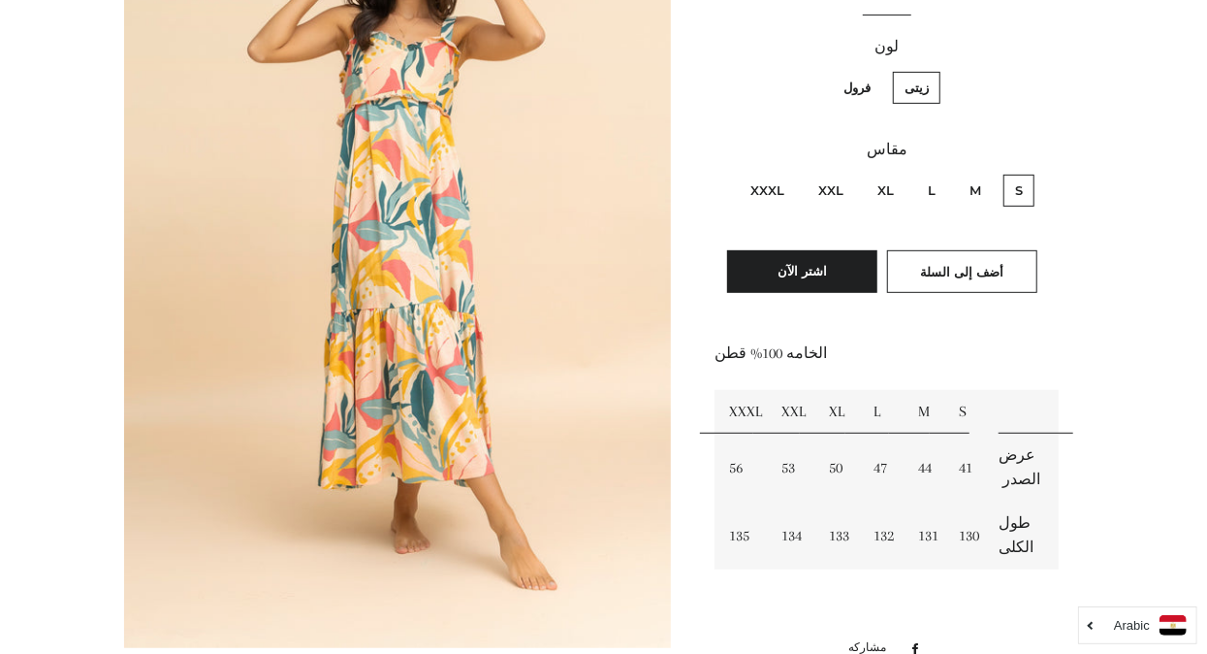
click at [774, 185] on label "XXXL" at bounding box center [767, 191] width 57 height 32
click at [789, 173] on input "XXXL" at bounding box center [789, 172] width 1 height 1
radio input "true"
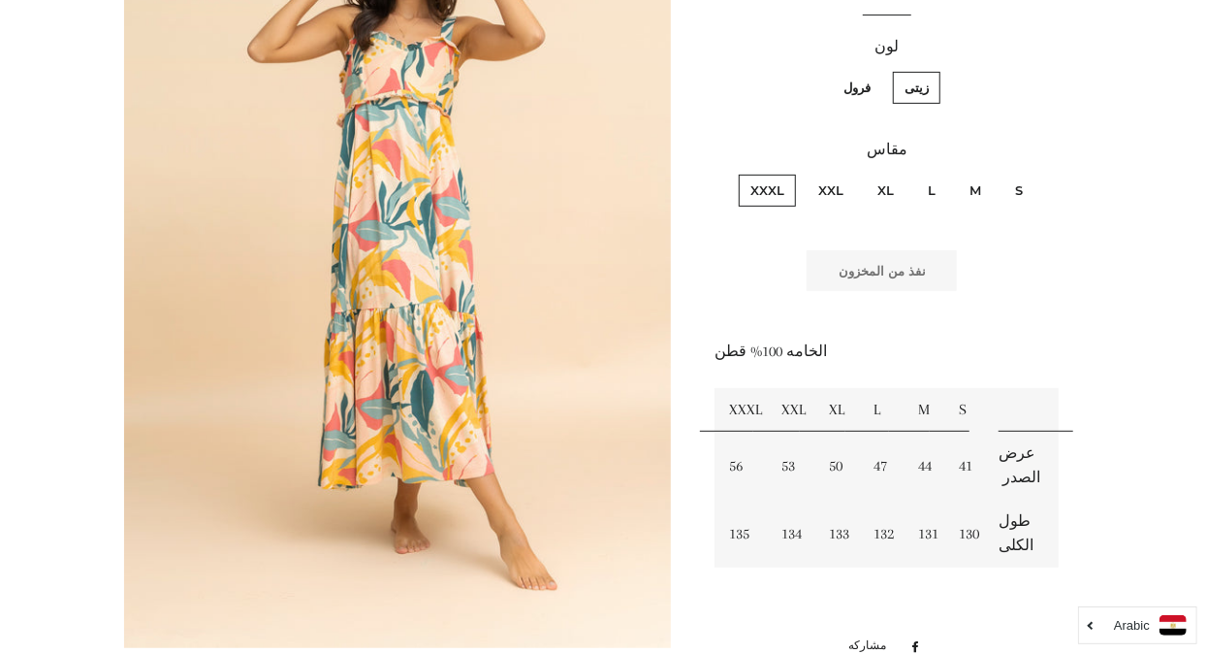
click at [864, 81] on label "فرول" at bounding box center [857, 88] width 50 height 32
click at [876, 70] on input "فرول" at bounding box center [876, 69] width 1 height 1
radio input "true"
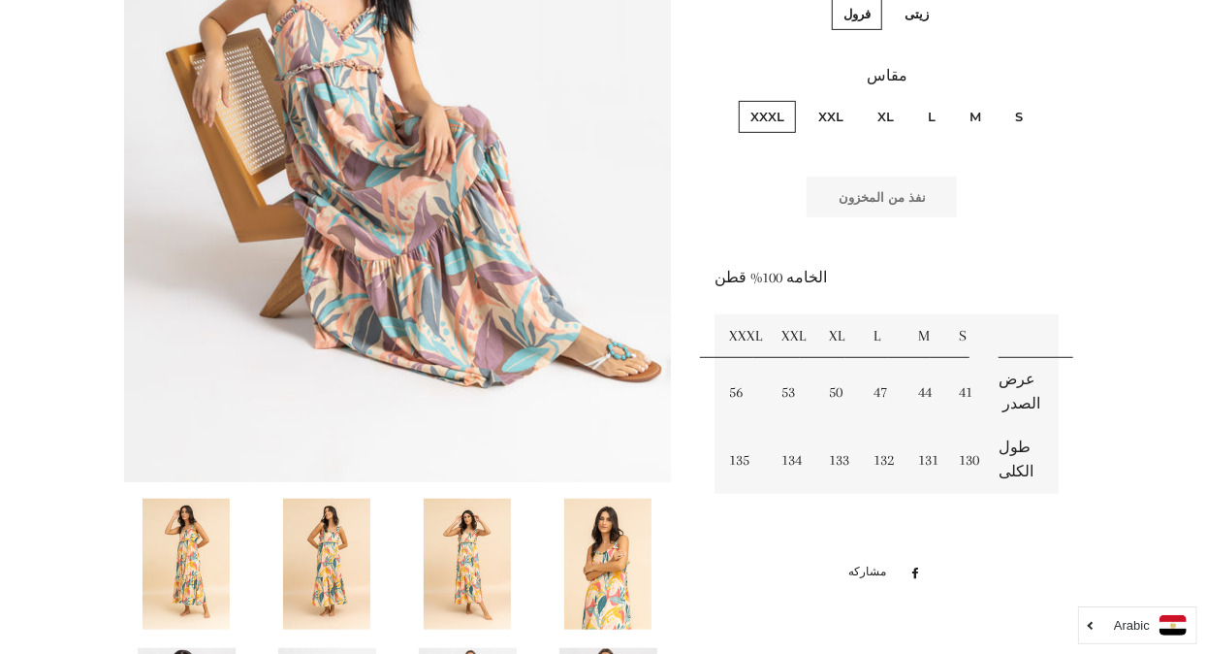
click at [835, 115] on label "XXL" at bounding box center [831, 117] width 48 height 32
click at [848, 99] on input "XXL" at bounding box center [848, 98] width 1 height 1
radio input "true"
click at [888, 115] on label "XL" at bounding box center [886, 117] width 40 height 32
click at [899, 99] on input "XL" at bounding box center [899, 98] width 1 height 1
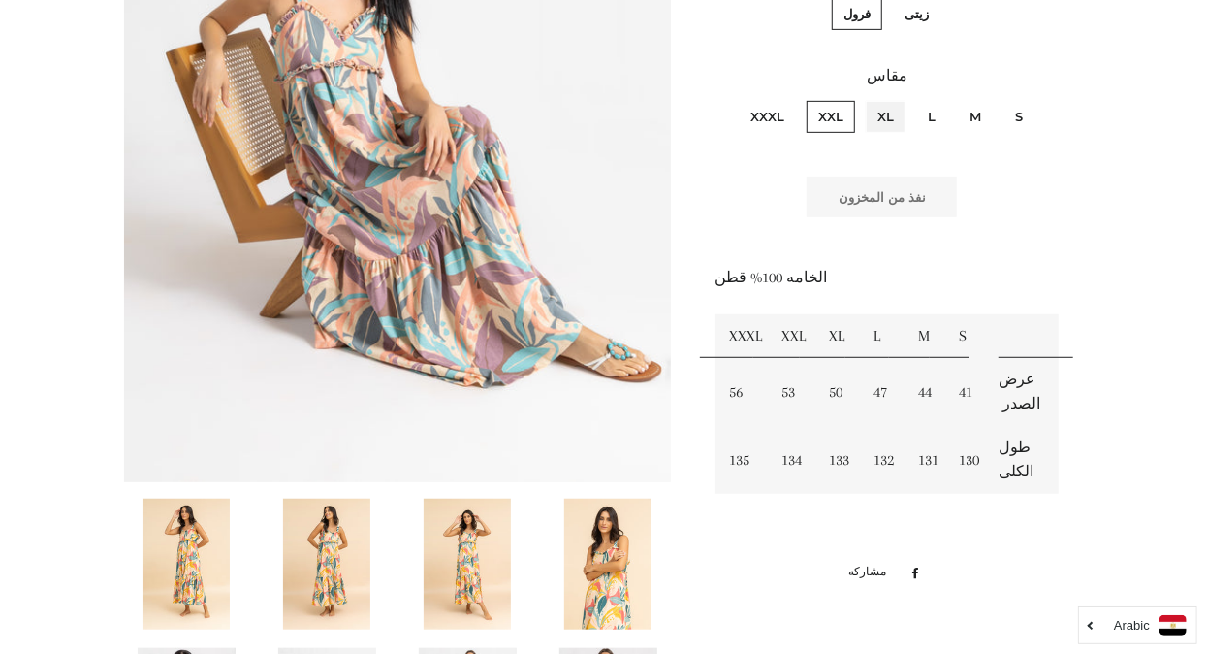
radio input "true"
click at [932, 114] on label "L" at bounding box center [931, 117] width 31 height 32
click at [941, 99] on input "L" at bounding box center [941, 98] width 1 height 1
radio input "true"
click at [987, 116] on label "M" at bounding box center [975, 117] width 35 height 32
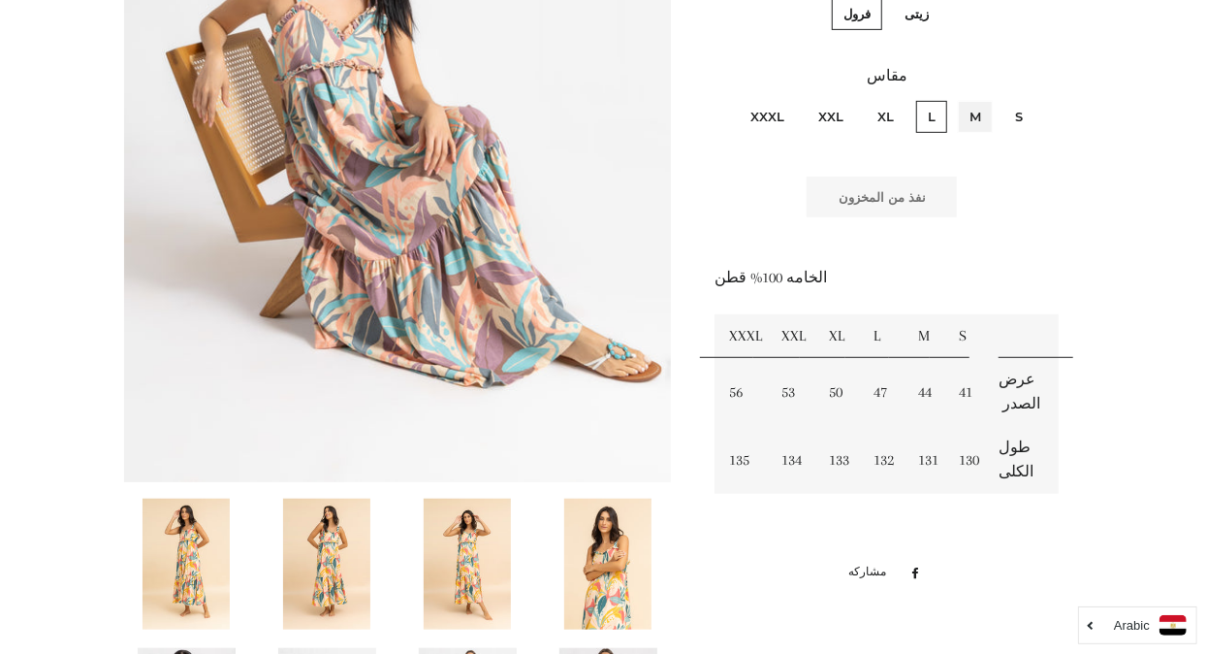
click at [987, 99] on input "M" at bounding box center [986, 98] width 1 height 1
radio input "true"
